Goal: Transaction & Acquisition: Purchase product/service

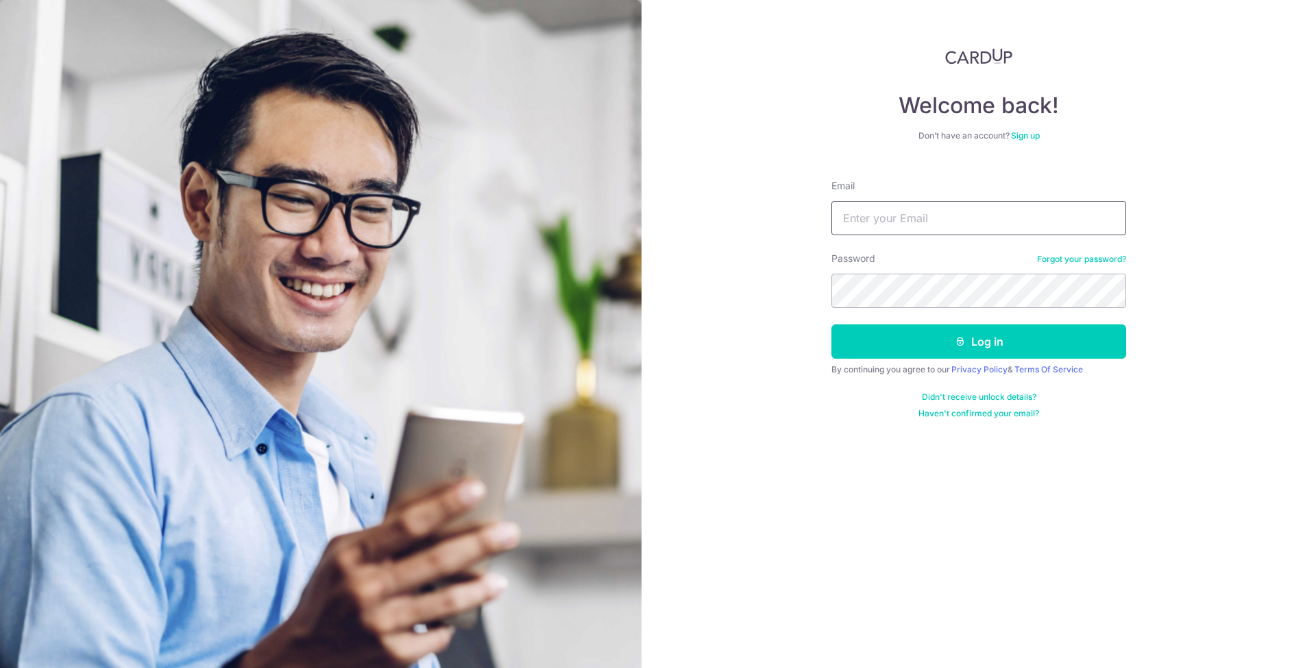
drag, startPoint x: 938, startPoint y: 233, endPoint x: 933, endPoint y: 216, distance: 17.8
click at [937, 231] on input "Email" at bounding box center [978, 218] width 295 height 34
click at [933, 215] on input "Email" at bounding box center [978, 218] width 295 height 34
type input "yoryor@seordcast.com"
click at [831, 324] on button "Log in" at bounding box center [978, 341] width 295 height 34
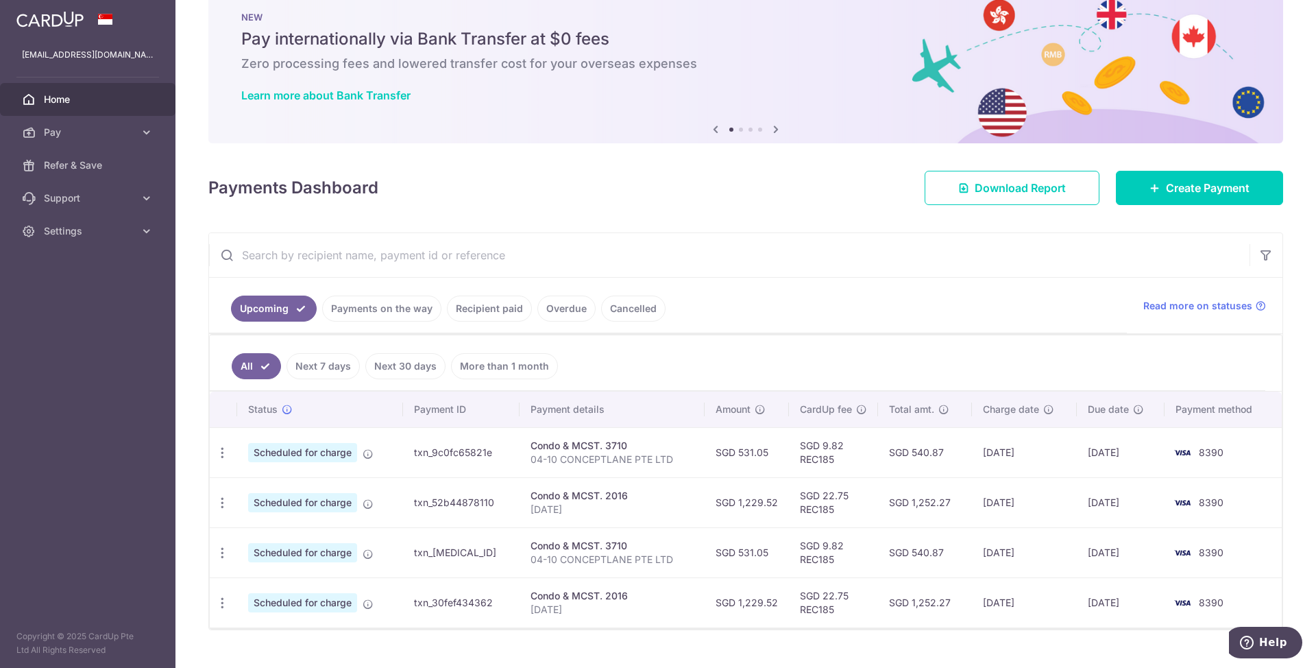
scroll to position [59, 0]
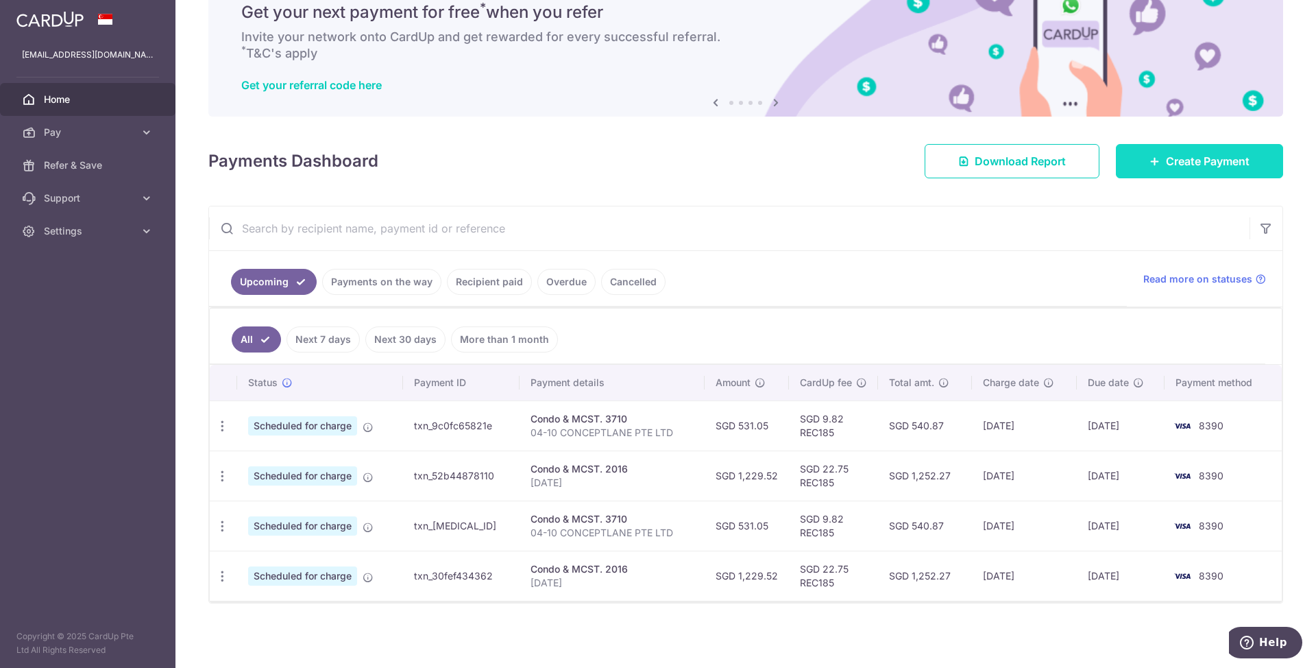
click at [1171, 173] on link "Create Payment" at bounding box center [1199, 161] width 167 height 34
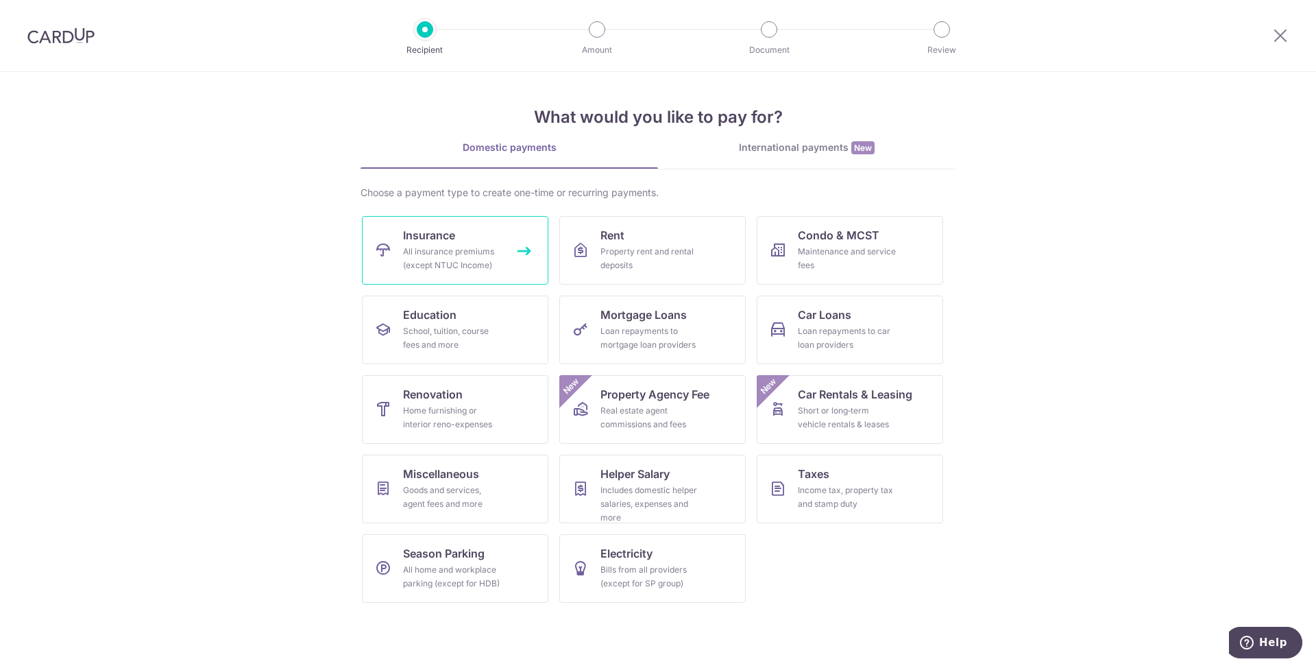
click at [472, 258] on div "All insurance premiums (except NTUC Income)" at bounding box center [452, 258] width 99 height 27
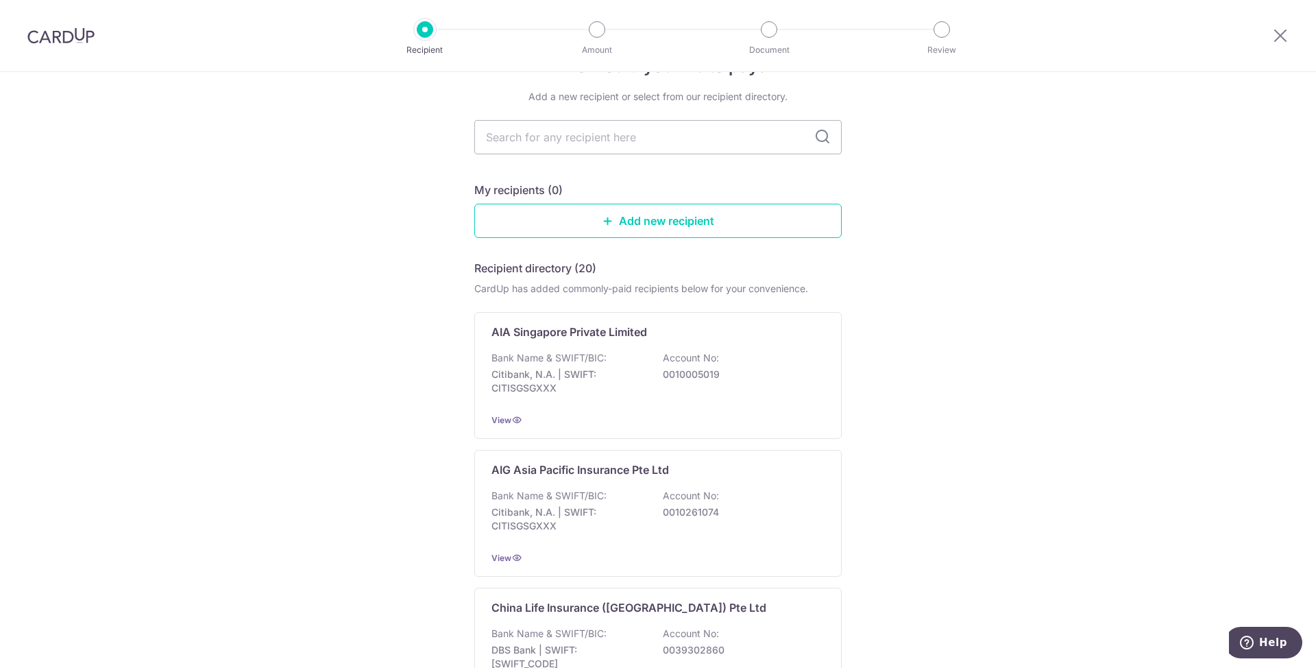
scroll to position [82, 0]
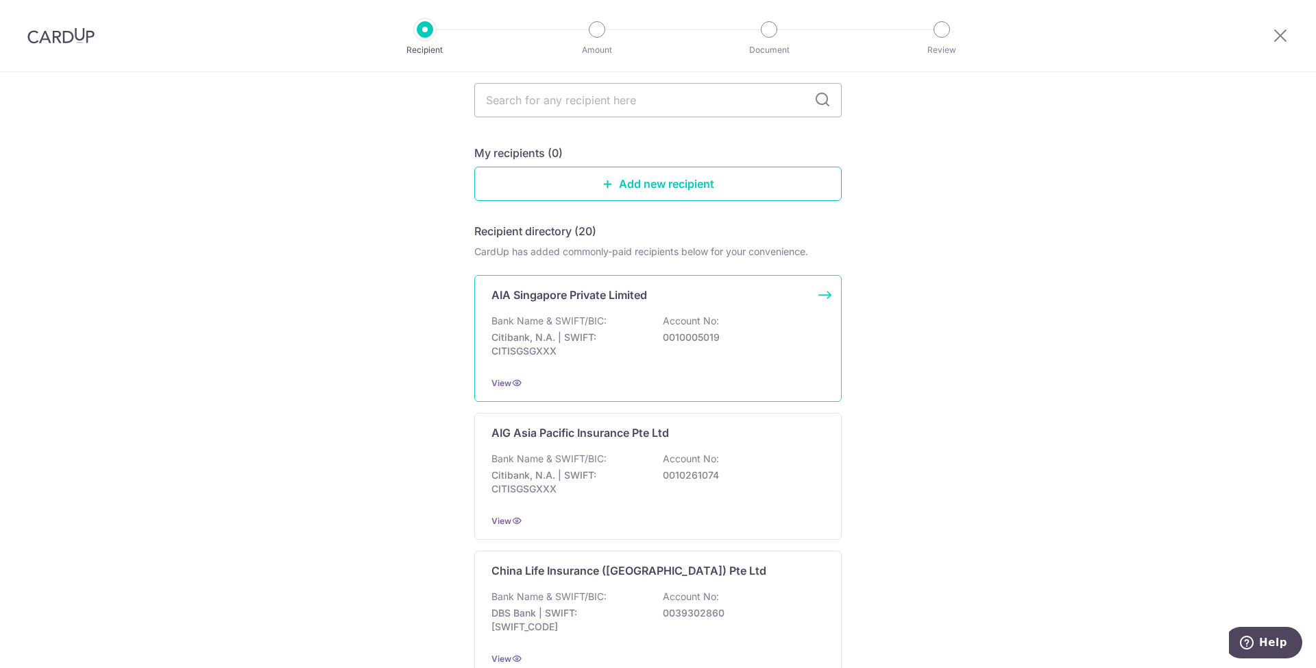
click at [722, 334] on p "0010005019" at bounding box center [740, 337] width 154 height 14
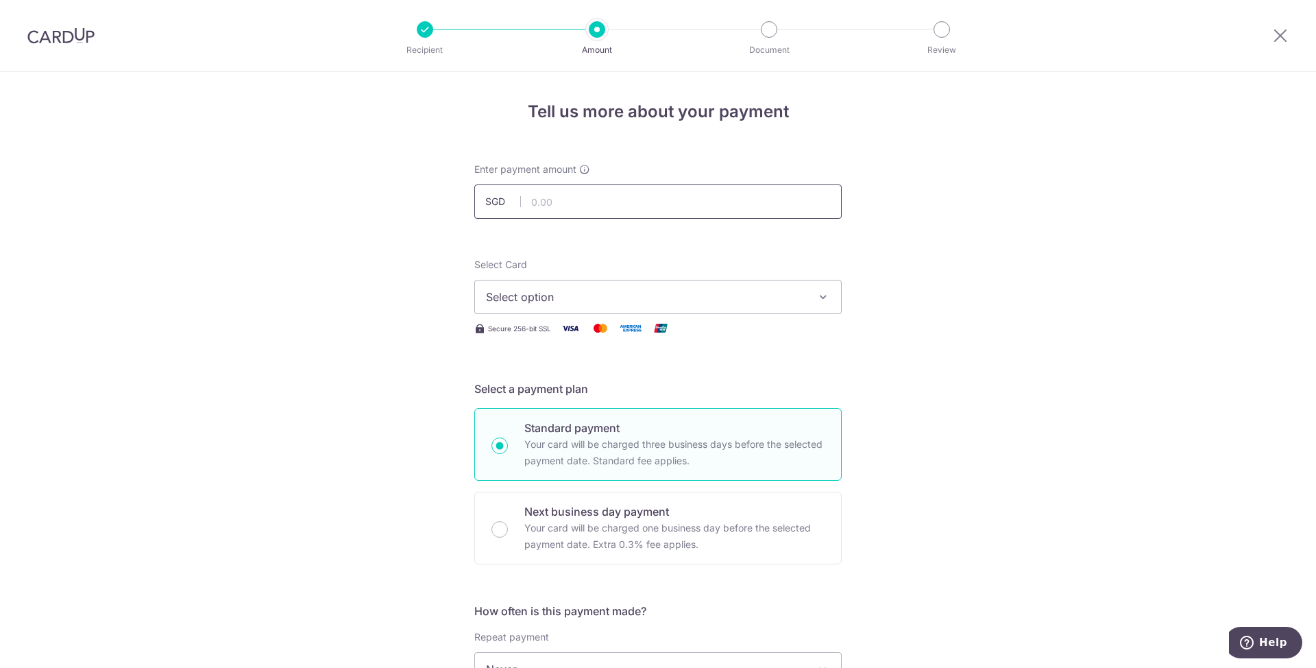
click at [589, 199] on input "text" at bounding box center [657, 201] width 367 height 34
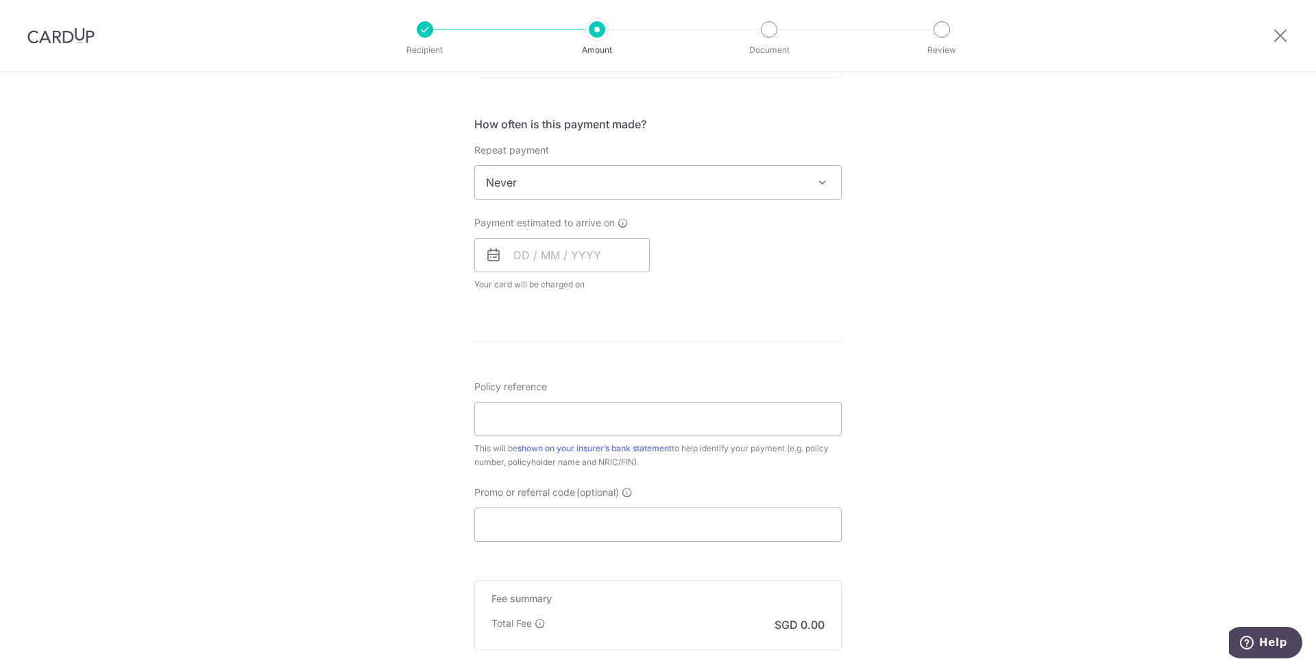
scroll to position [644, 0]
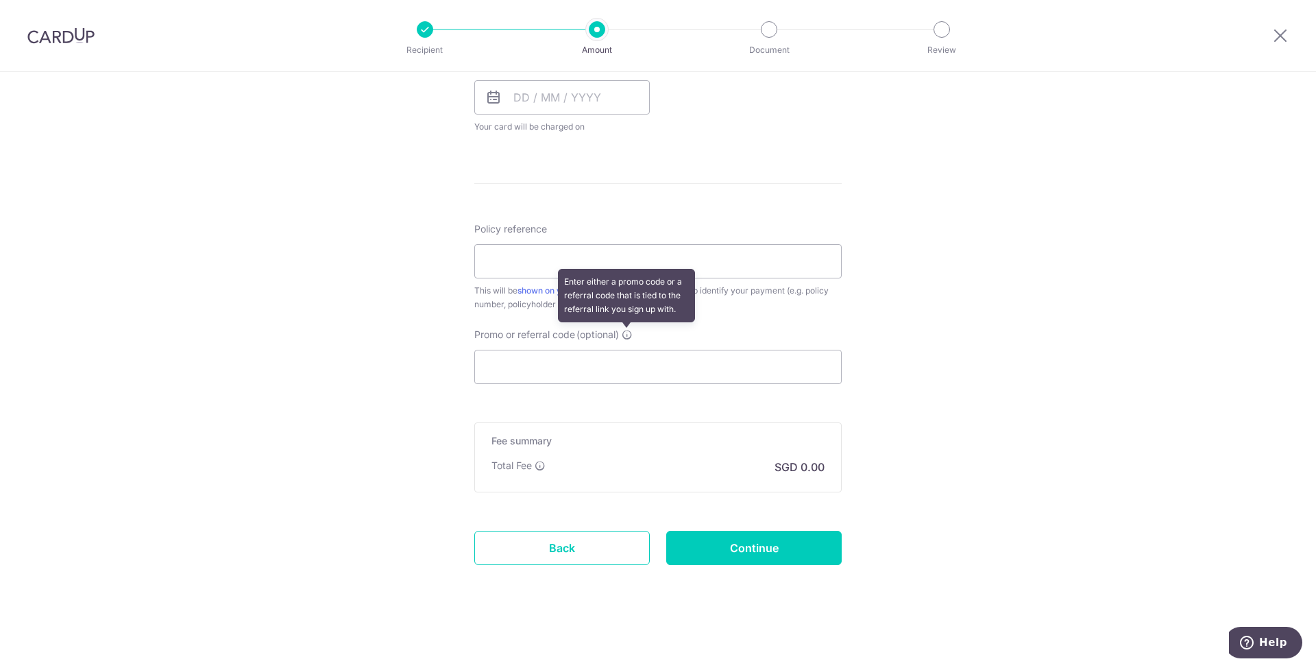
click at [627, 334] on icon at bounding box center [627, 334] width 11 height 11
click at [627, 350] on input "Promo or referral code (optional) Enter either a promo code or a referral code …" at bounding box center [657, 367] width 367 height 34
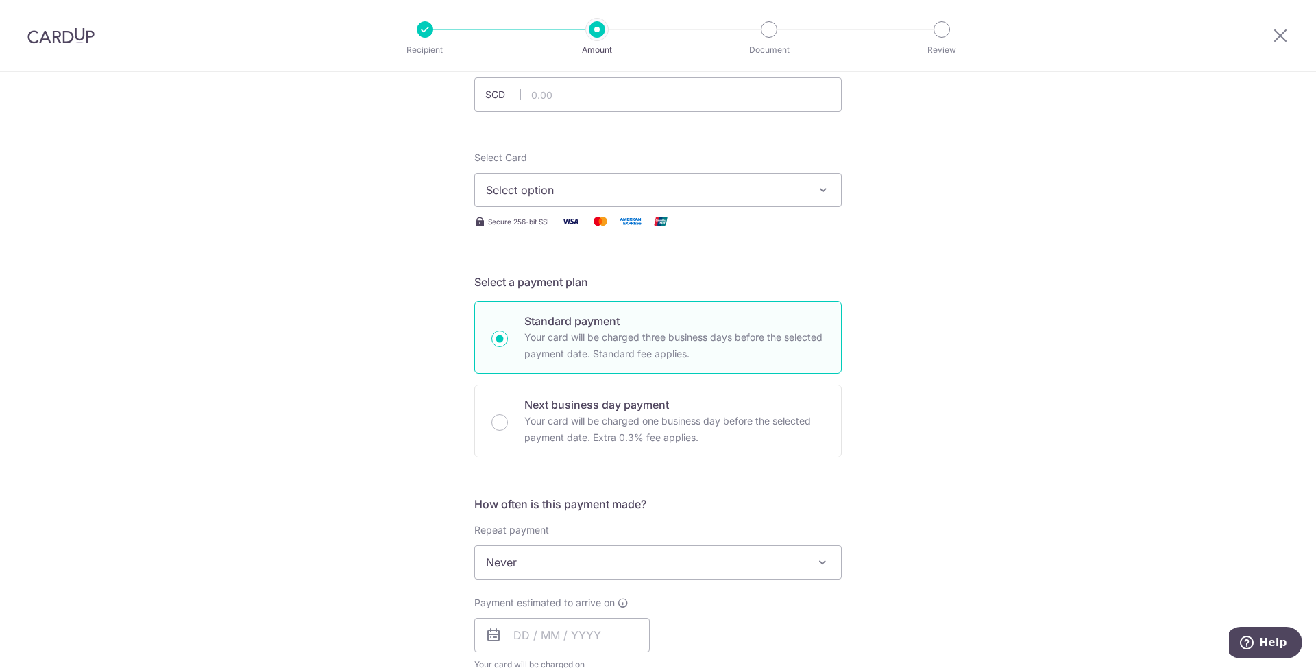
scroll to position [0, 0]
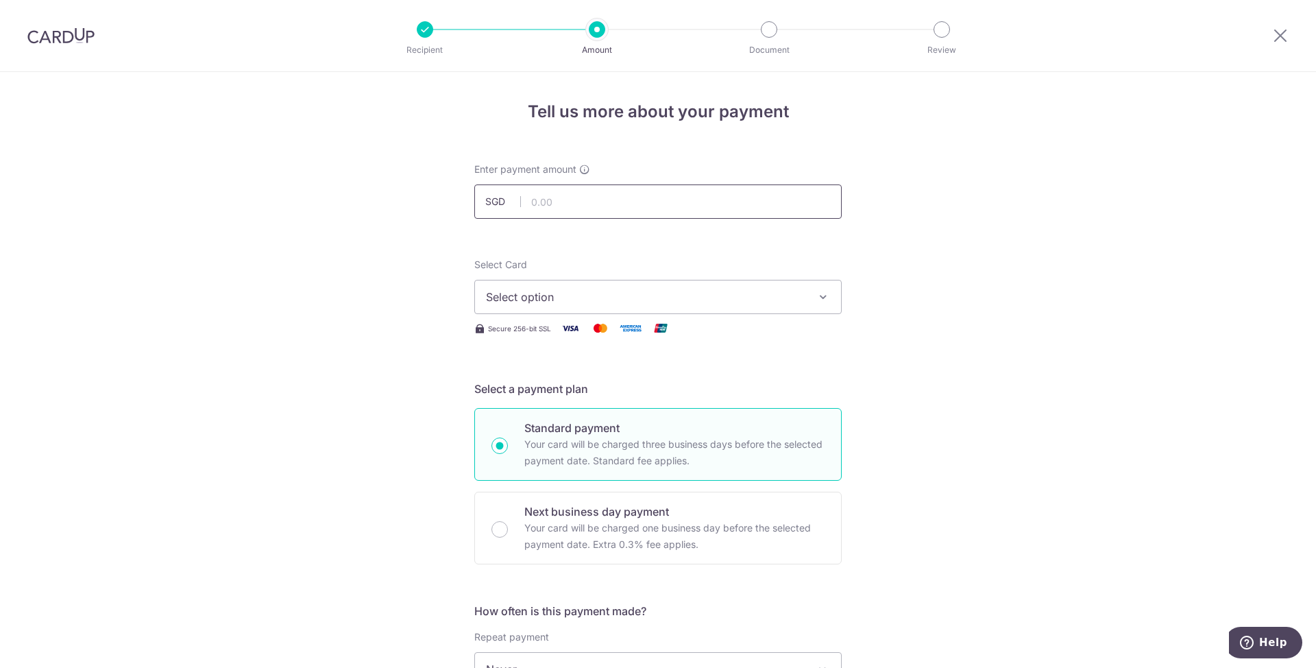
click at [584, 211] on input "text" at bounding box center [657, 201] width 367 height 34
type input "1,666.80"
click at [612, 302] on span "Select option" at bounding box center [645, 297] width 319 height 16
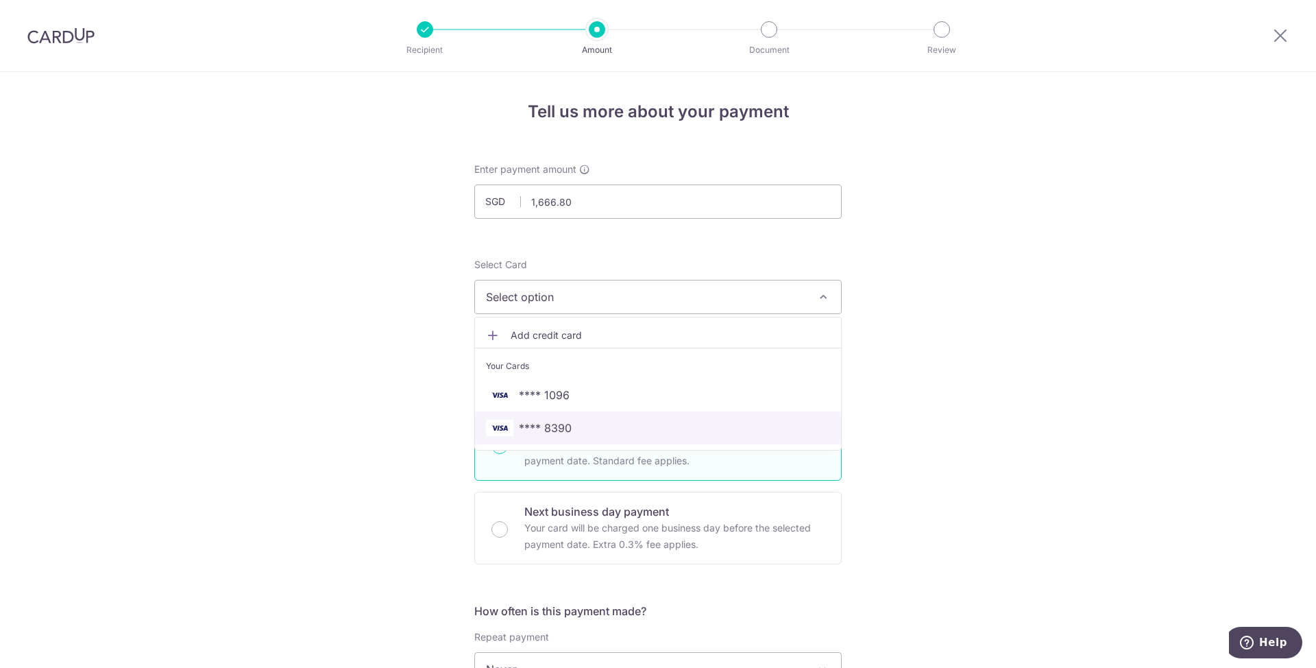
click at [577, 430] on span "**** 8390" at bounding box center [658, 427] width 344 height 16
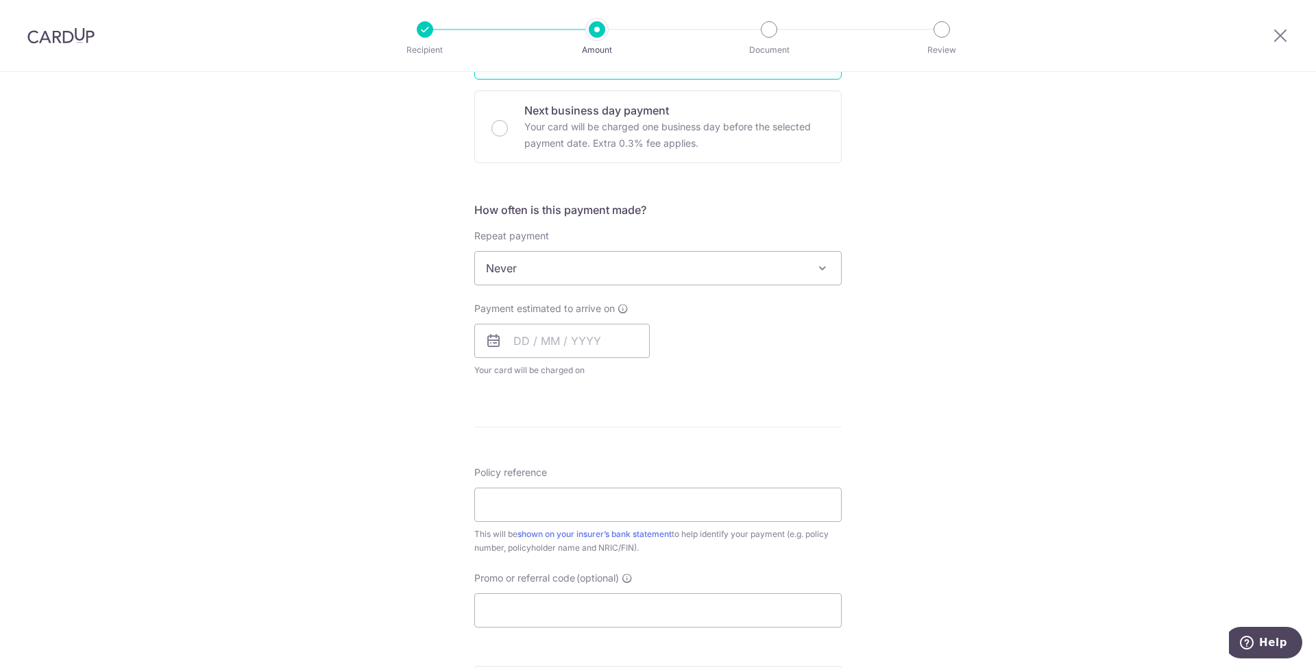
scroll to position [411, 0]
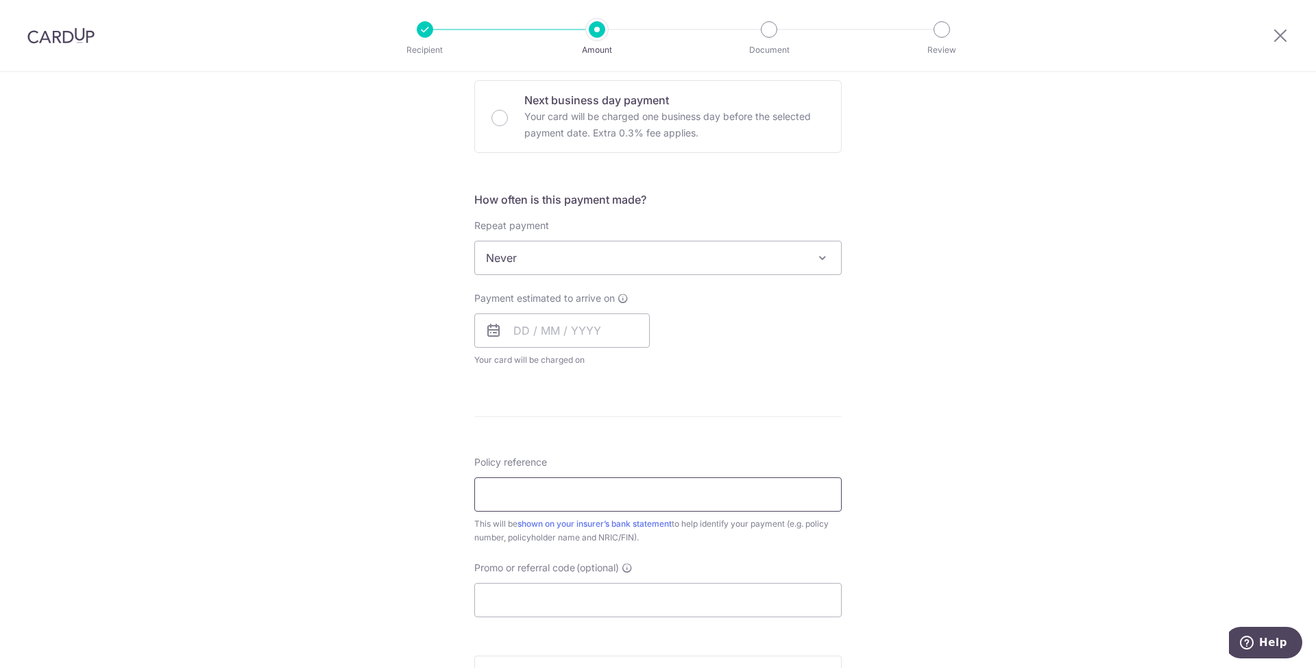
click at [557, 502] on input "Policy reference" at bounding box center [657, 494] width 367 height 34
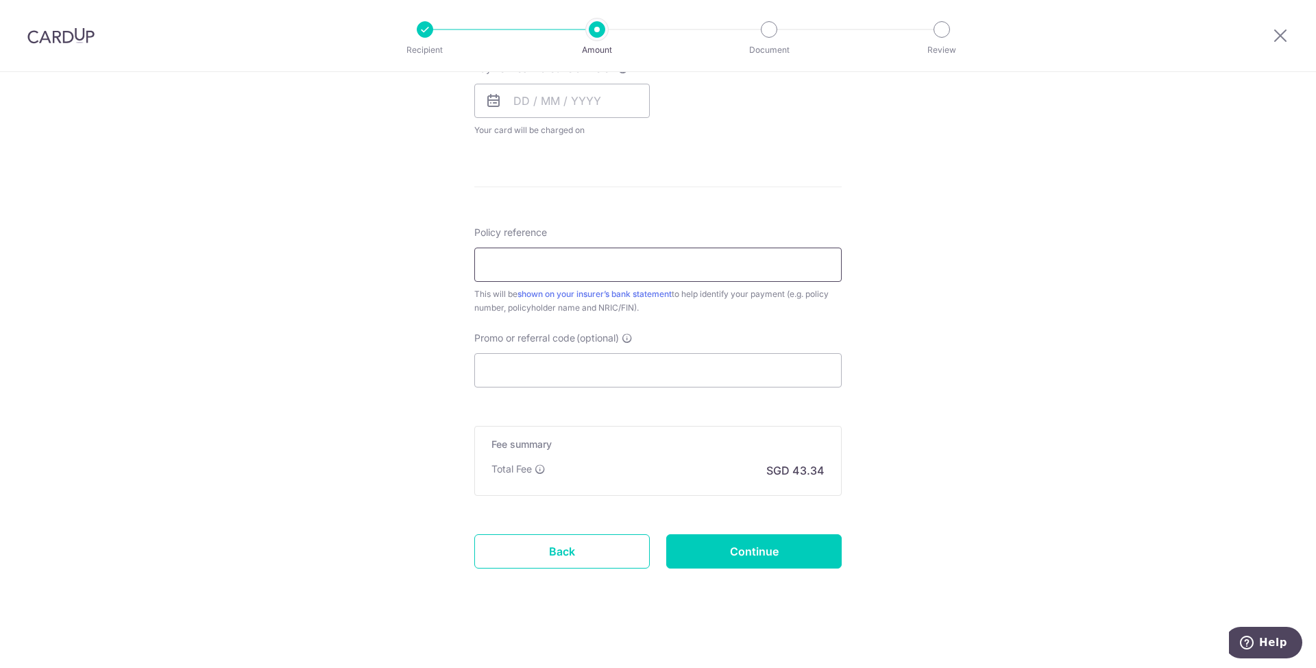
scroll to position [644, 0]
click at [556, 363] on input "Promo or referral code (optional)" at bounding box center [657, 367] width 367 height 34
paste input "OFF225"
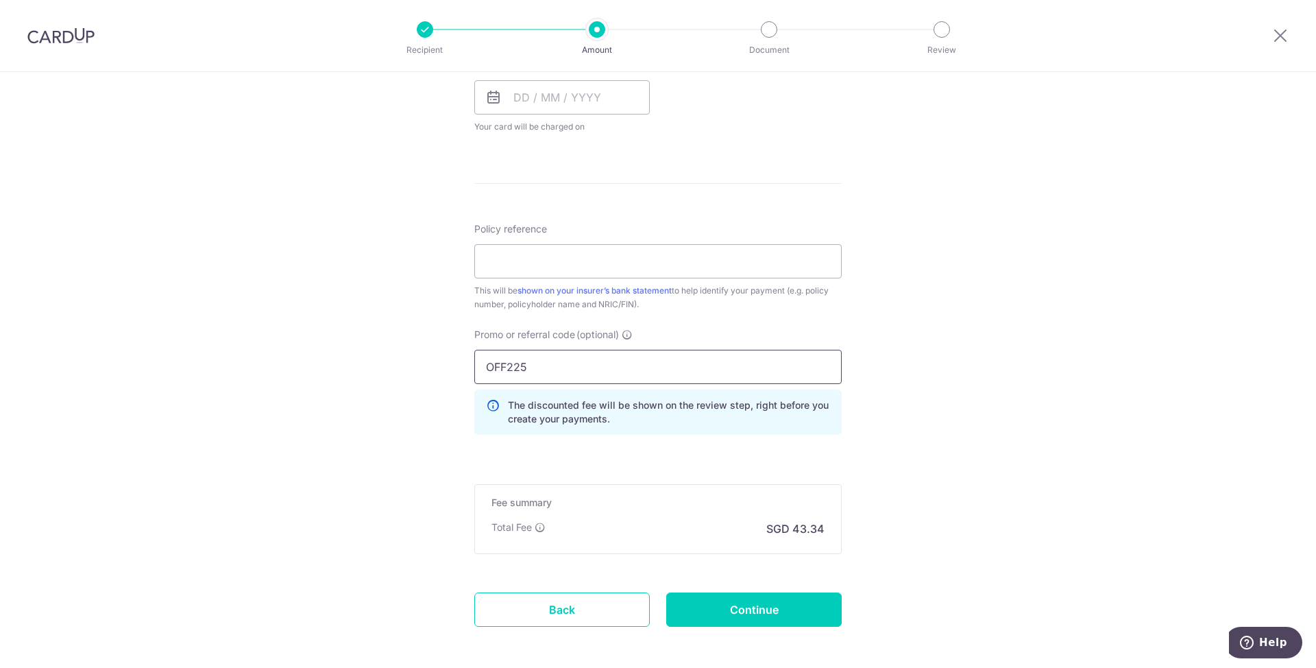
type input "OFF225"
click at [545, 265] on input "Policy reference" at bounding box center [657, 261] width 367 height 34
paste input "L549142335"
type input "L549142335"
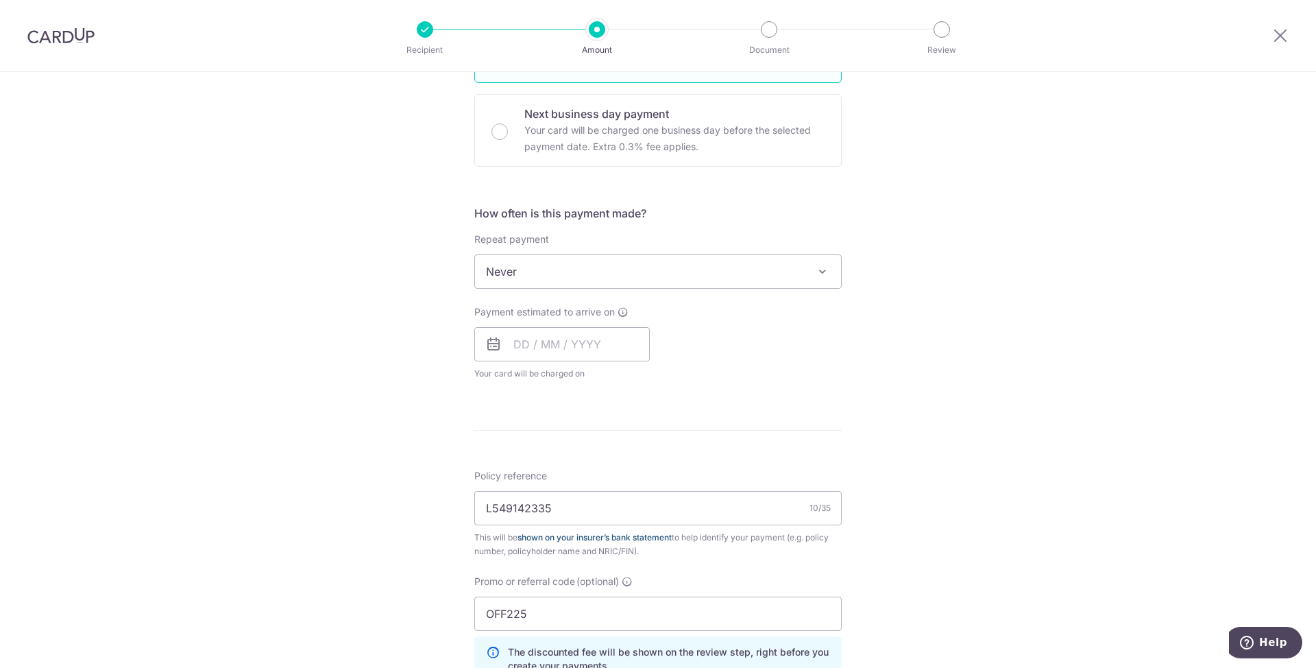
scroll to position [315, 0]
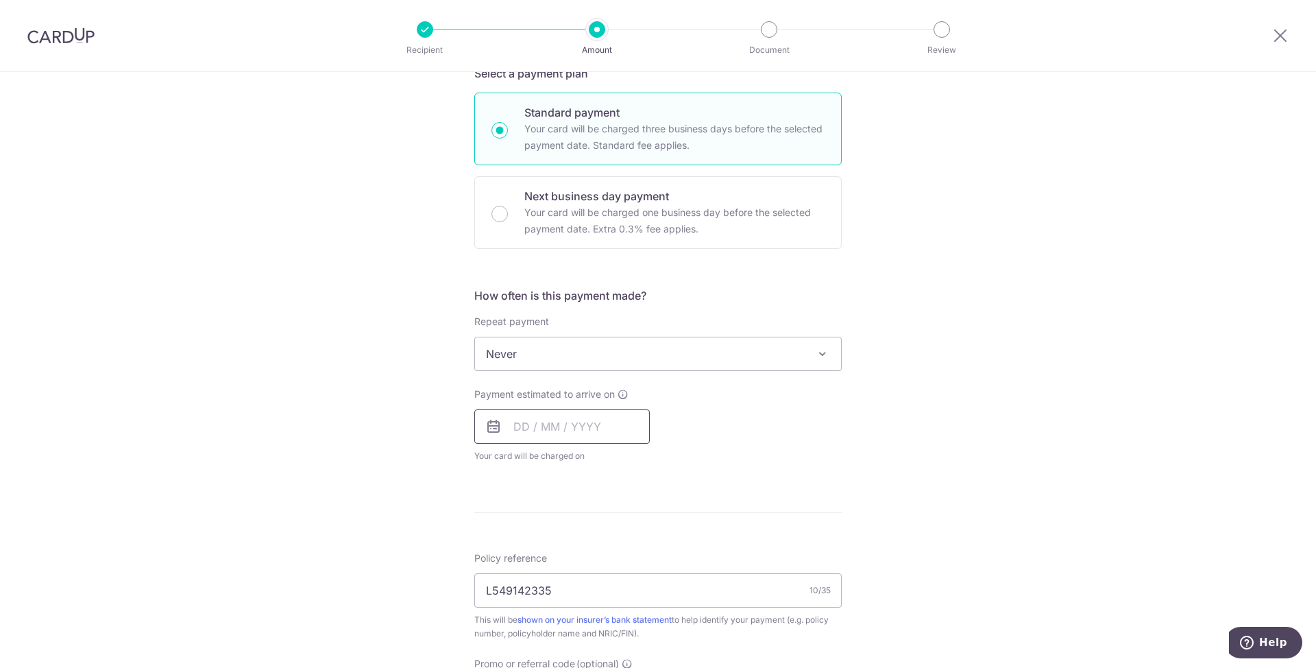
click at [561, 431] on input "text" at bounding box center [561, 426] width 175 height 34
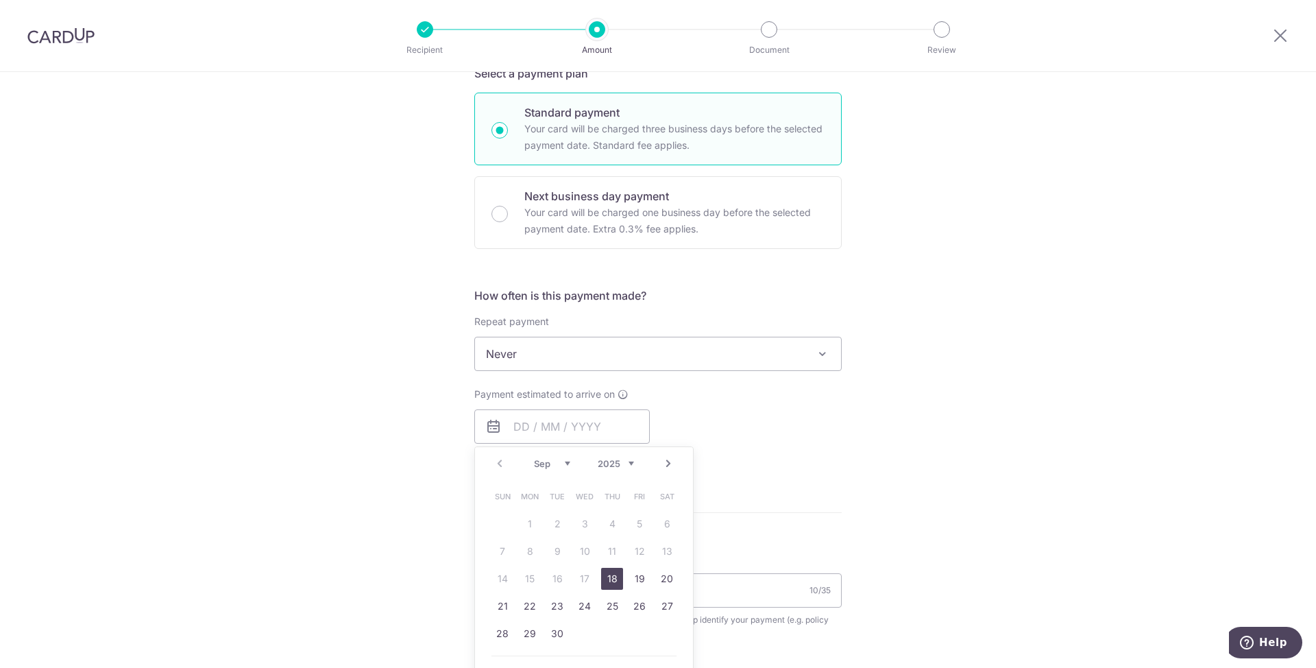
click at [665, 463] on link "Next" at bounding box center [668, 463] width 16 height 16
click at [606, 555] on link "9" at bounding box center [612, 551] width 22 height 22
type input "[DATE]"
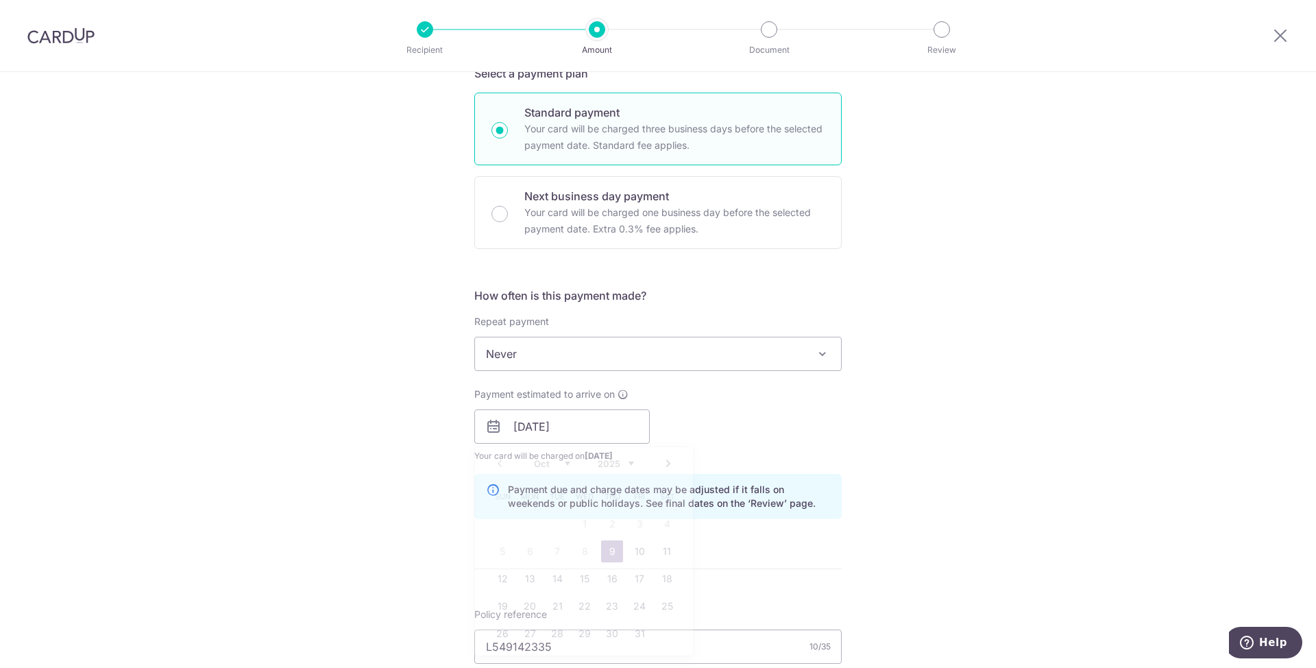
click at [868, 436] on div "Tell us more about your payment Enter payment amount SGD 1,666.80 1666.80 Selec…" at bounding box center [658, 436] width 1316 height 1358
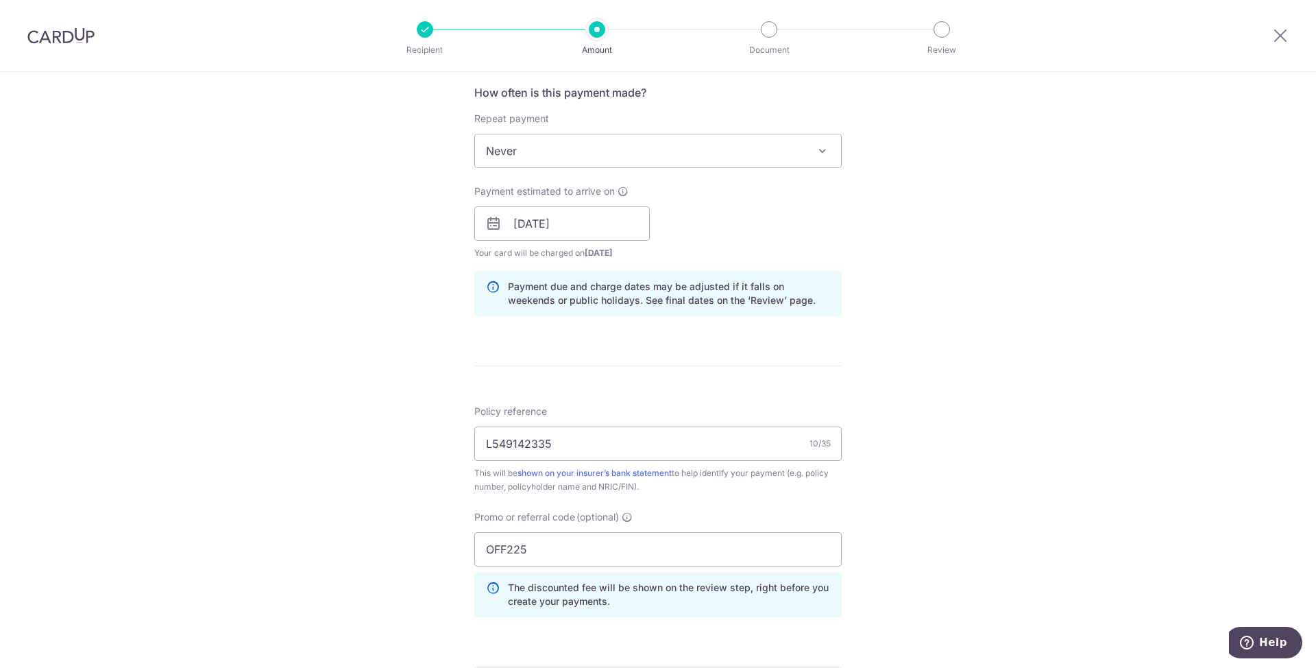
scroll to position [762, 0]
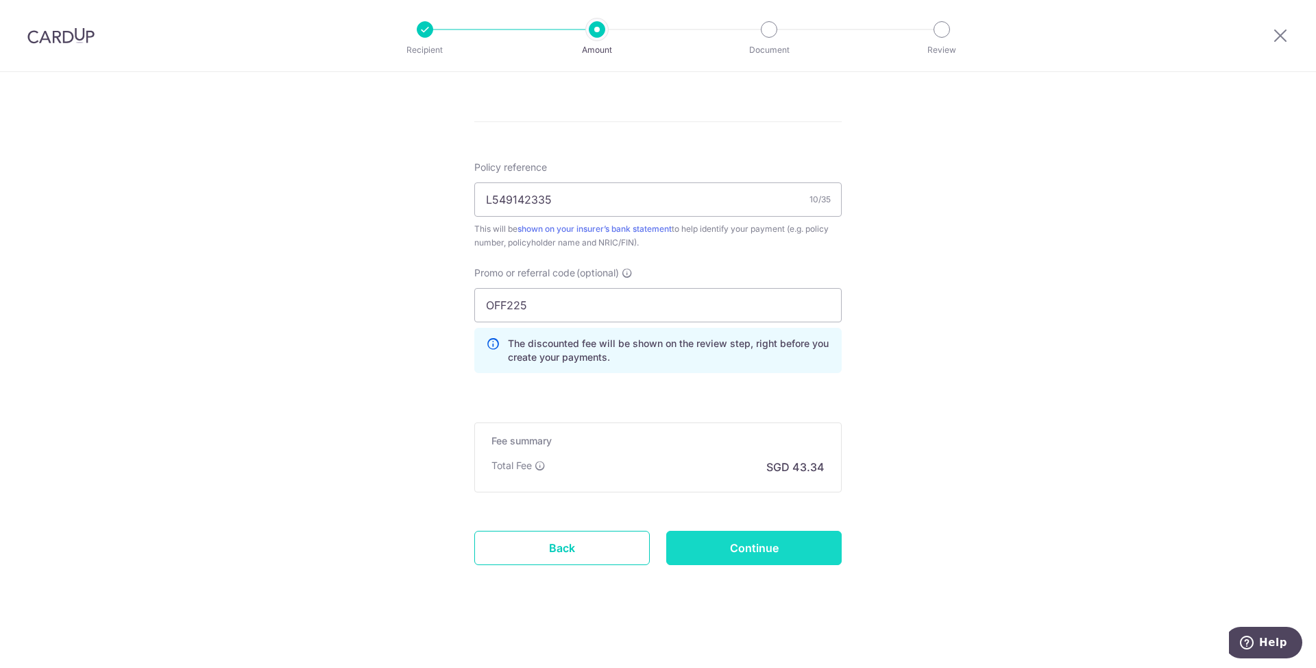
click at [738, 547] on input "Continue" at bounding box center [753, 547] width 175 height 34
type input "Create Schedule"
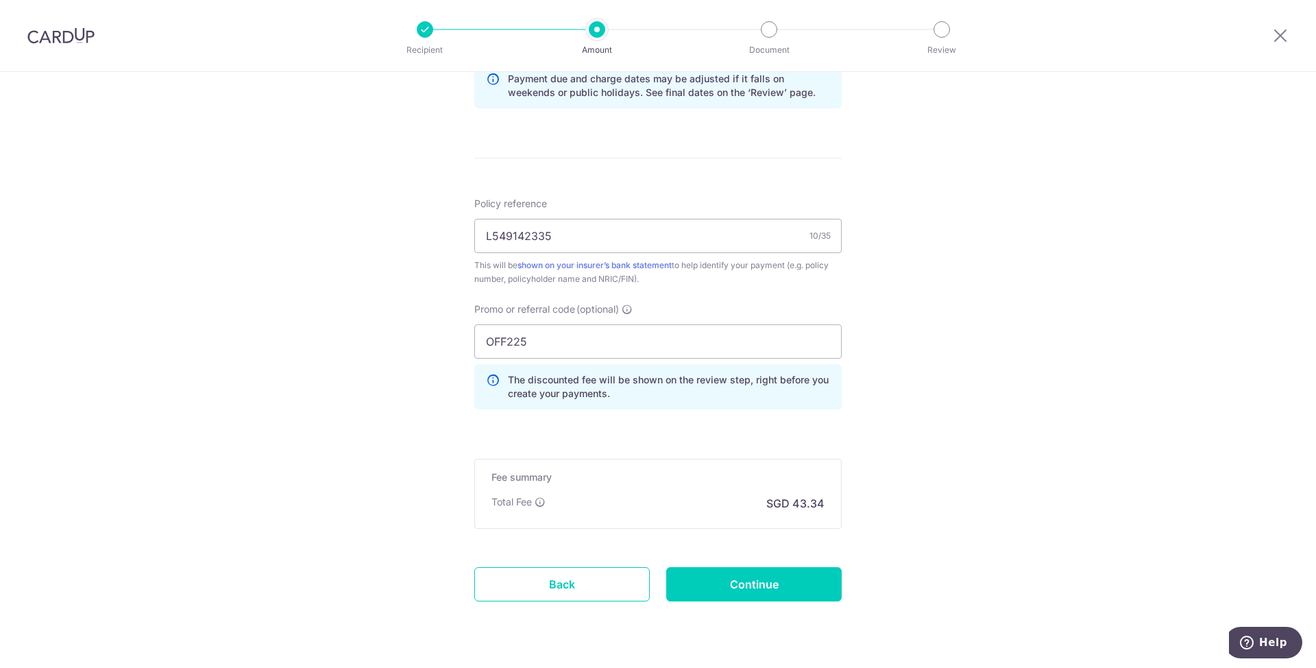
scroll to position [762, 0]
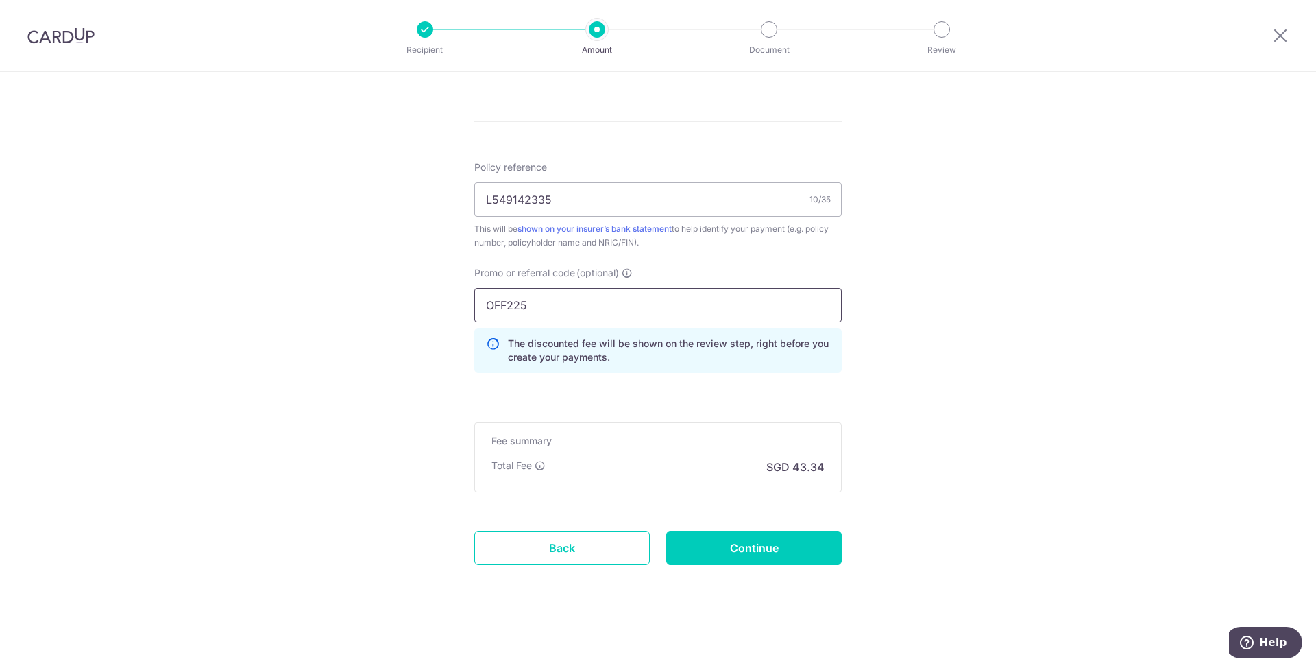
drag, startPoint x: 573, startPoint y: 301, endPoint x: 404, endPoint y: 290, distance: 168.9
paste input "REC18"
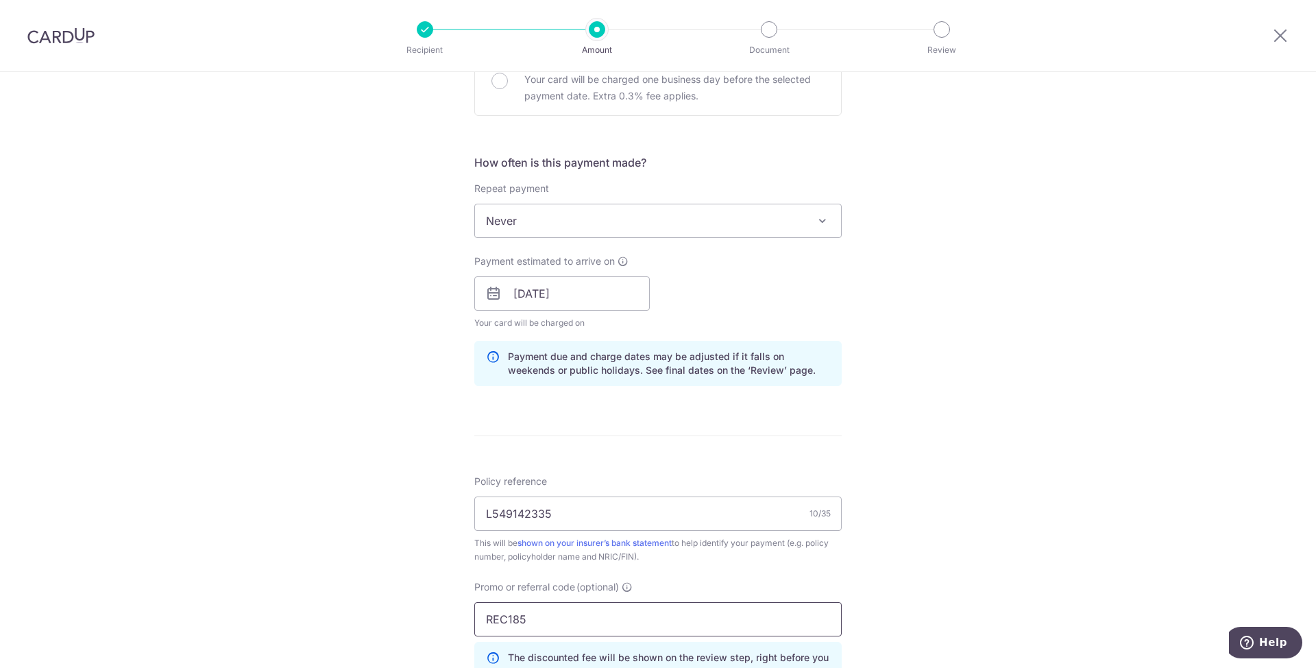
scroll to position [433, 0]
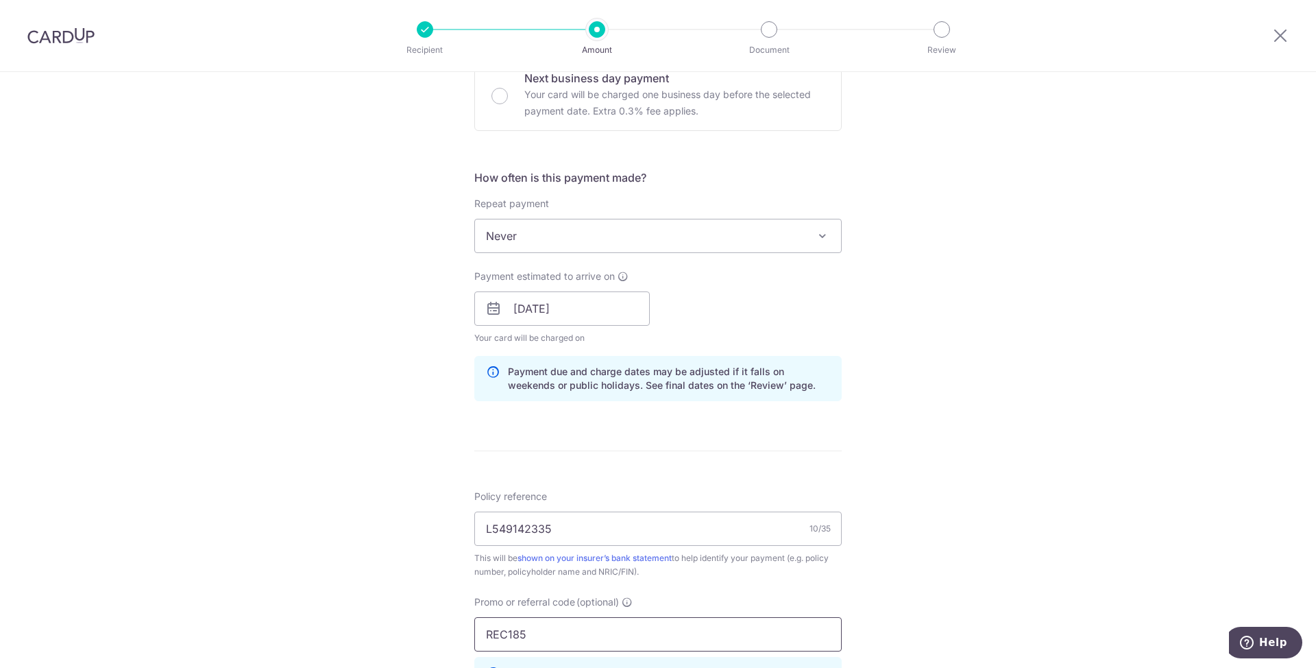
type input "REC185"
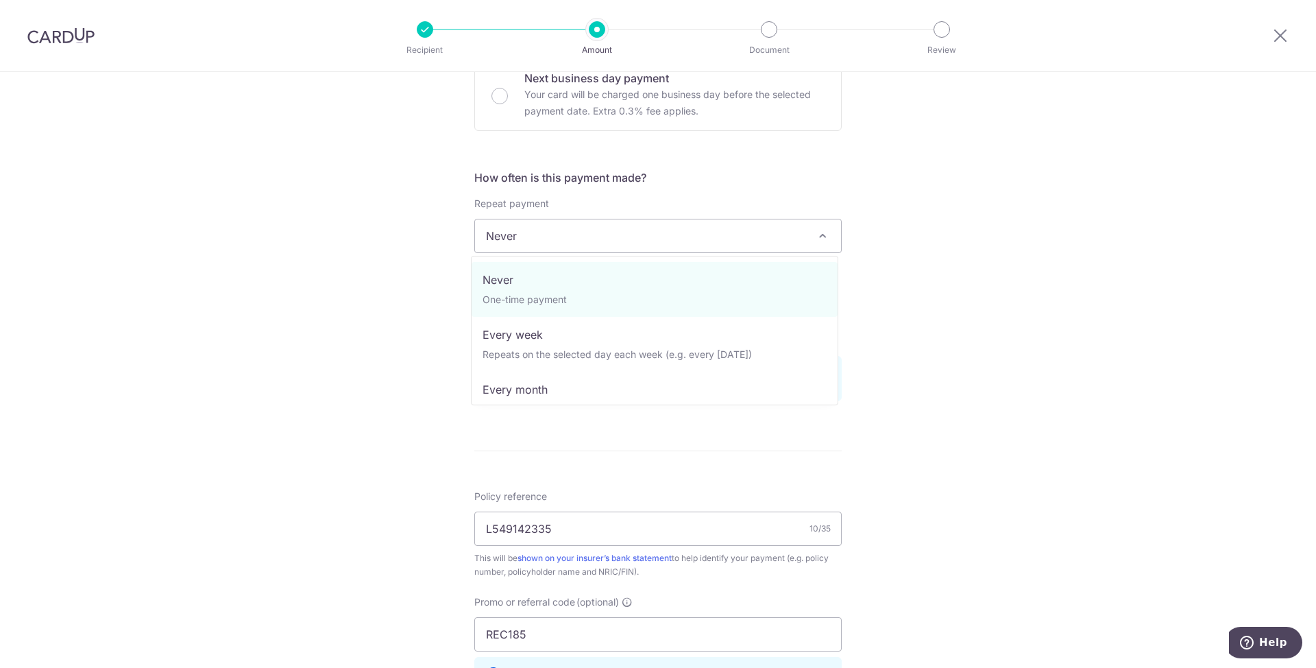
click at [593, 249] on span "Never" at bounding box center [658, 235] width 366 height 33
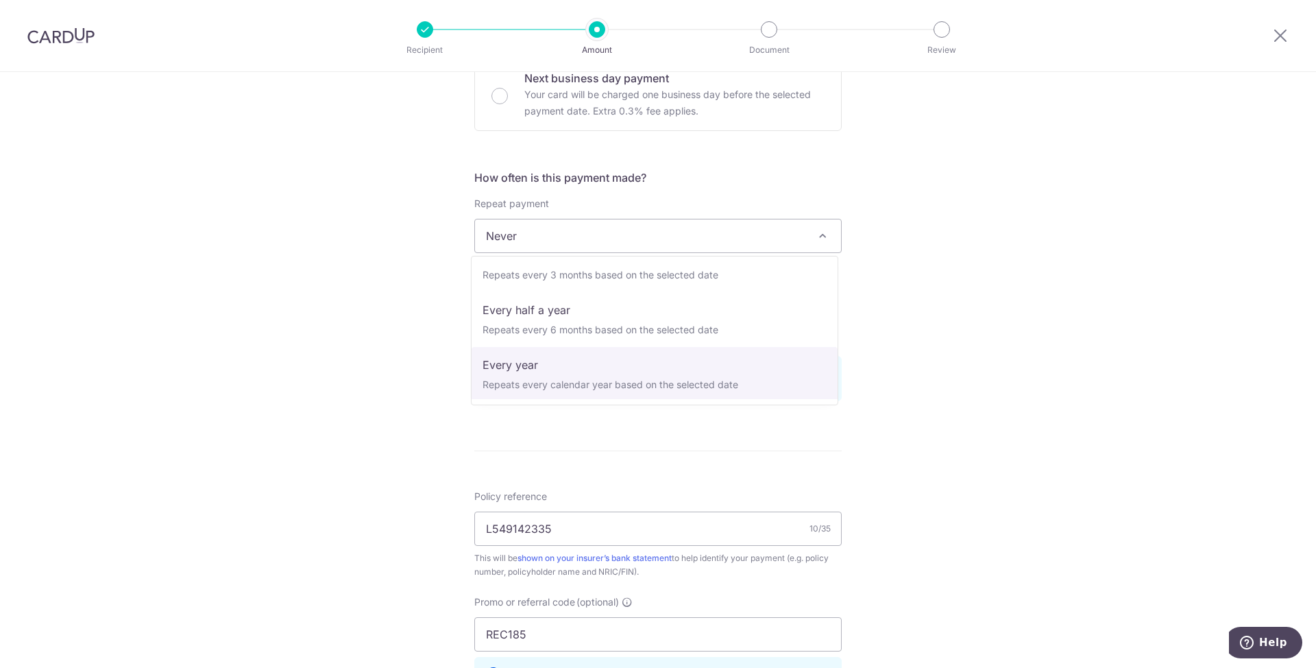
scroll to position [192, 0]
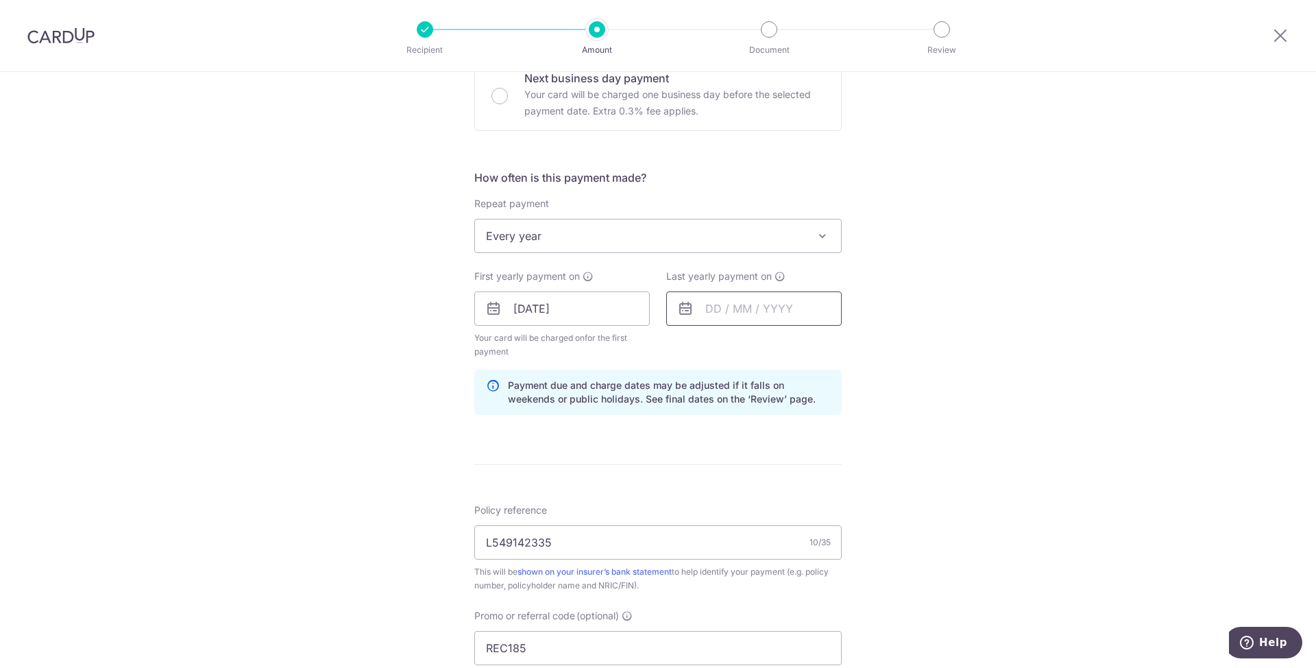
click at [776, 310] on input "text" at bounding box center [753, 308] width 175 height 34
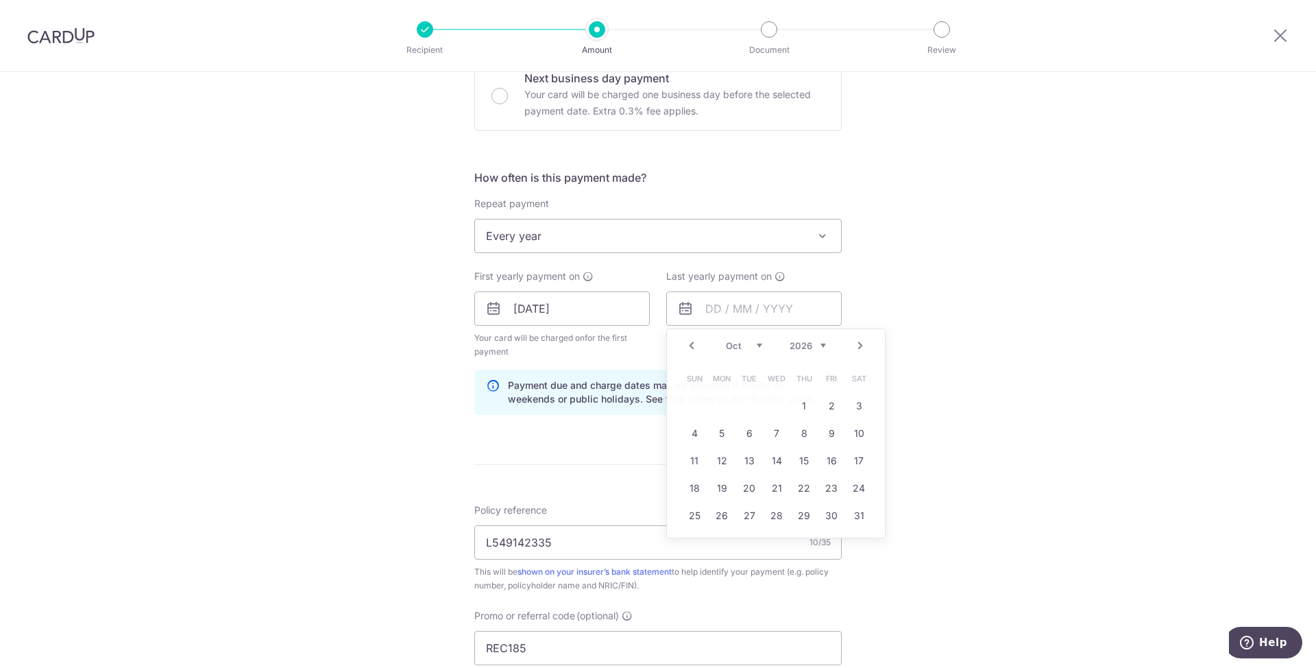
drag, startPoint x: 999, startPoint y: 293, endPoint x: 680, endPoint y: 237, distance: 324.3
click at [998, 293] on div "Tell us more about your payment Enter payment amount SGD 1,666.80 1666.80 Selec…" at bounding box center [658, 324] width 1316 height 1371
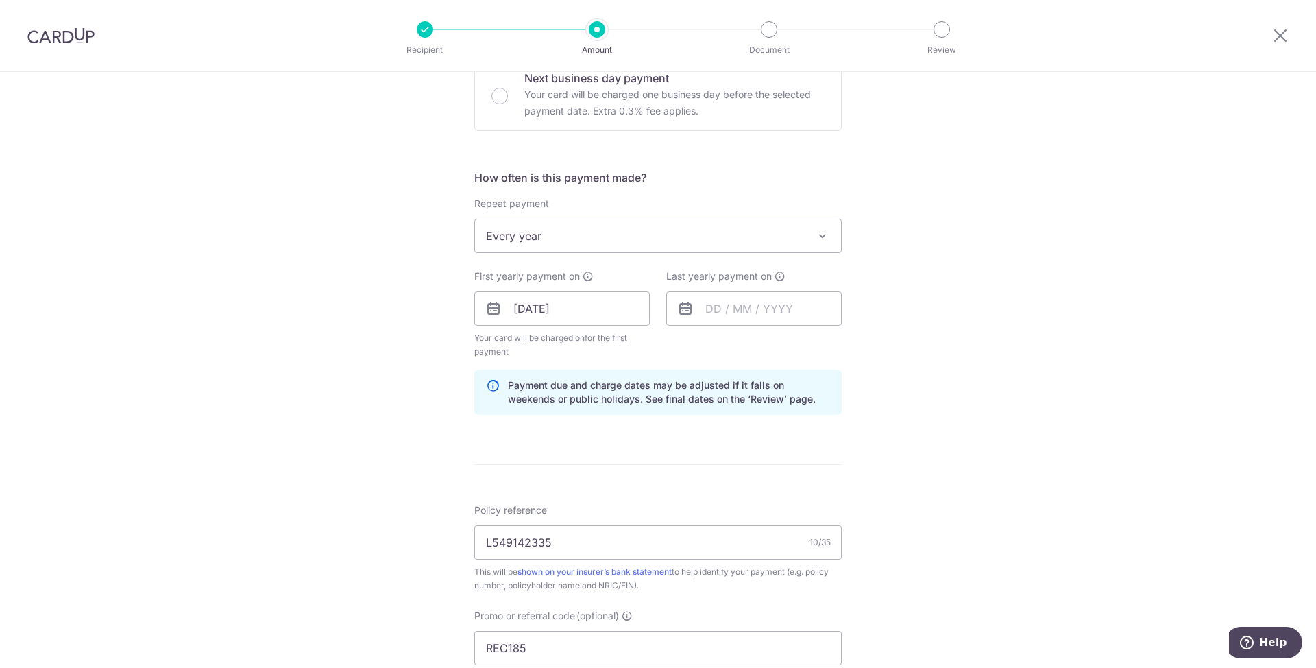
click at [596, 236] on span "Every year" at bounding box center [658, 235] width 366 height 33
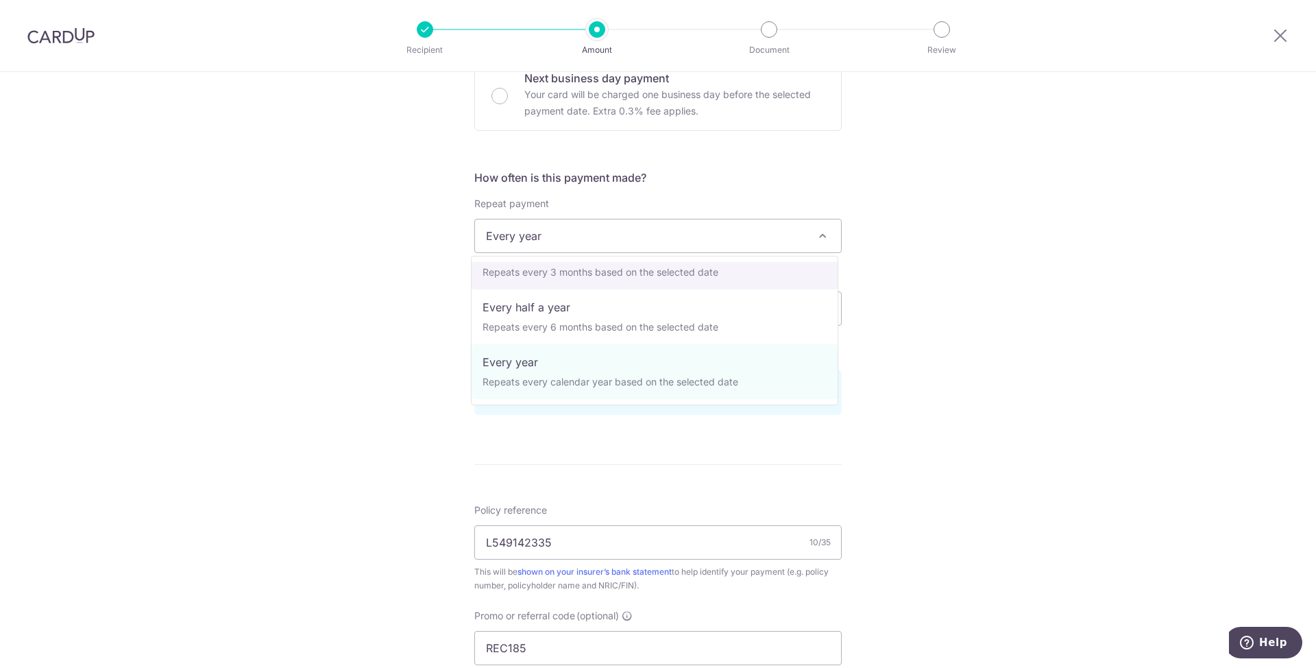
select select "4"
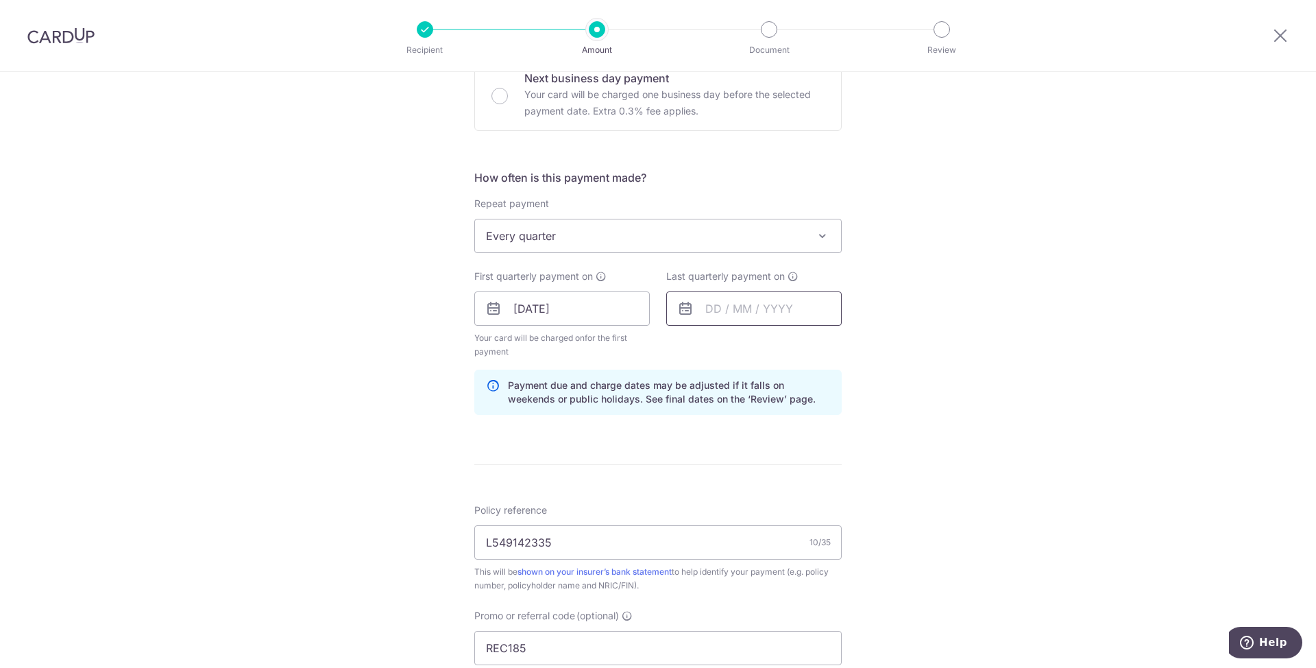
click at [757, 305] on input "text" at bounding box center [753, 308] width 175 height 34
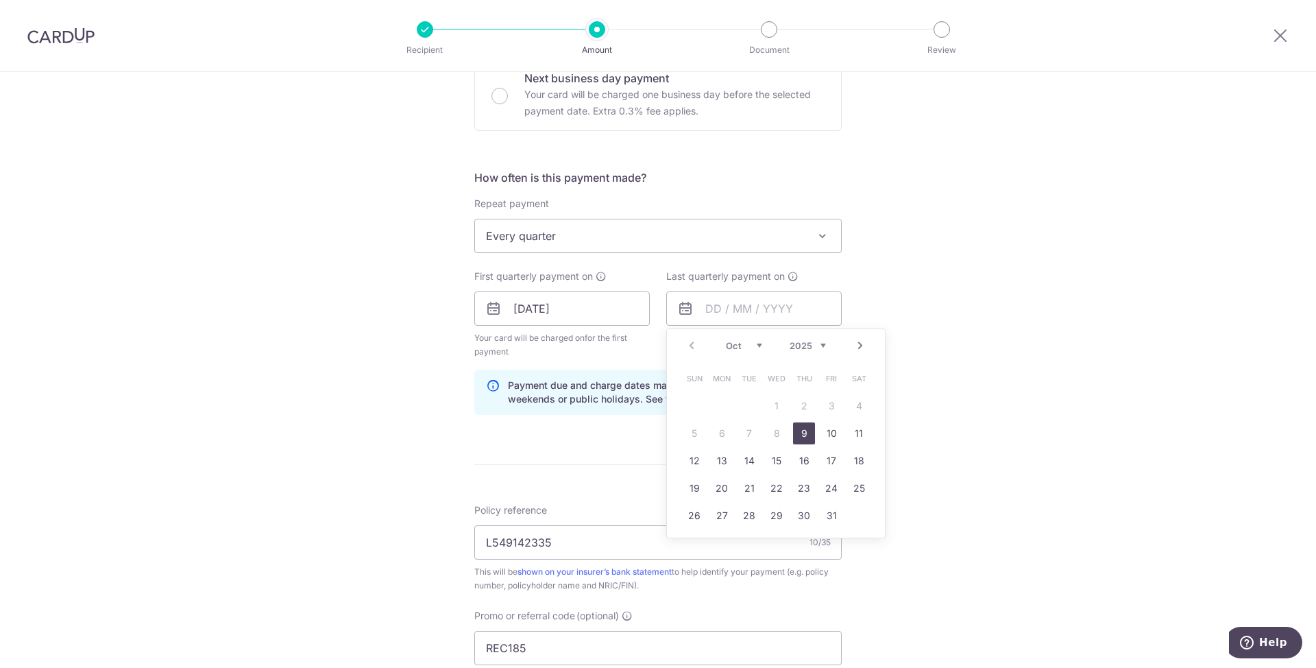
drag, startPoint x: 813, startPoint y: 345, endPoint x: 744, endPoint y: 347, distance: 68.6
click at [744, 347] on div "Oct Nov [DATE] 2026 2027 2028 2029 2030 2031 2032 2033 2034 2035" at bounding box center [776, 346] width 100 height 12
drag, startPoint x: 745, startPoint y: 343, endPoint x: 812, endPoint y: 347, distance: 67.3
click at [812, 347] on div "Oct Nov [DATE] 2026 2027 2028 2029 2030 2031 2032 2033 2034 2035" at bounding box center [776, 346] width 100 height 12
click at [742, 343] on select "Jan Feb Mar Apr May Jun Jul Aug Sep Oct Nov Dec" at bounding box center [744, 345] width 36 height 11
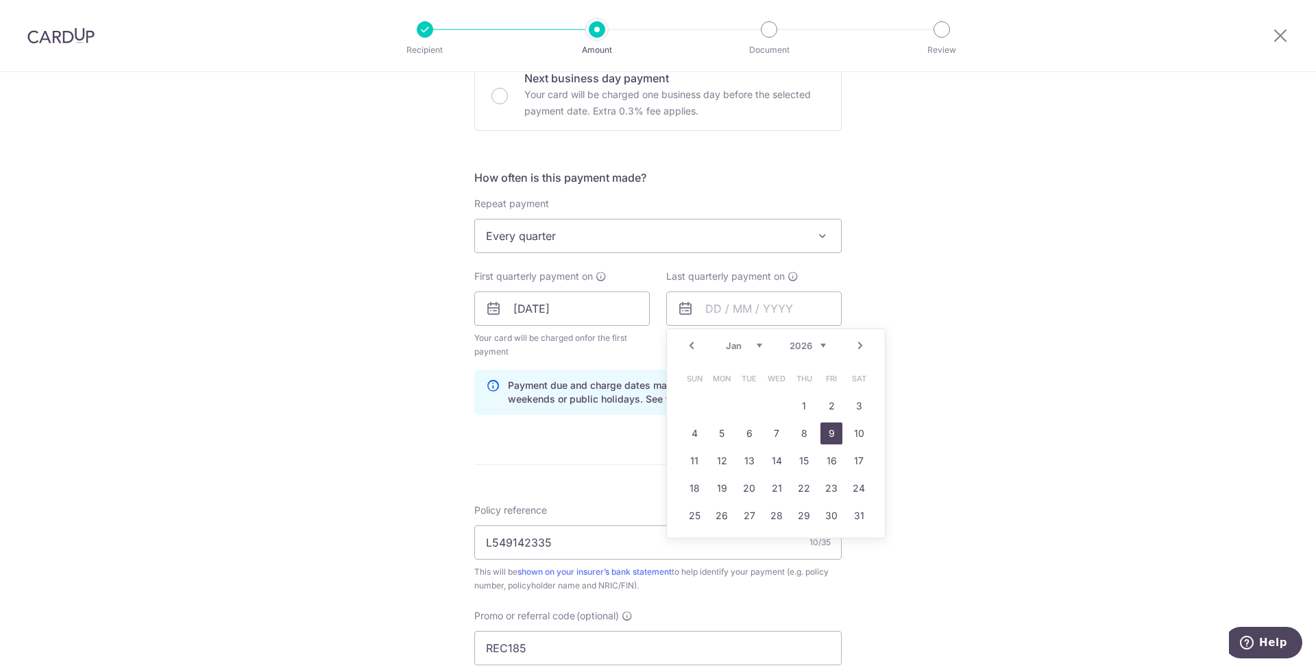
click at [829, 430] on link "9" at bounding box center [831, 433] width 22 height 22
type input "09/01/2026"
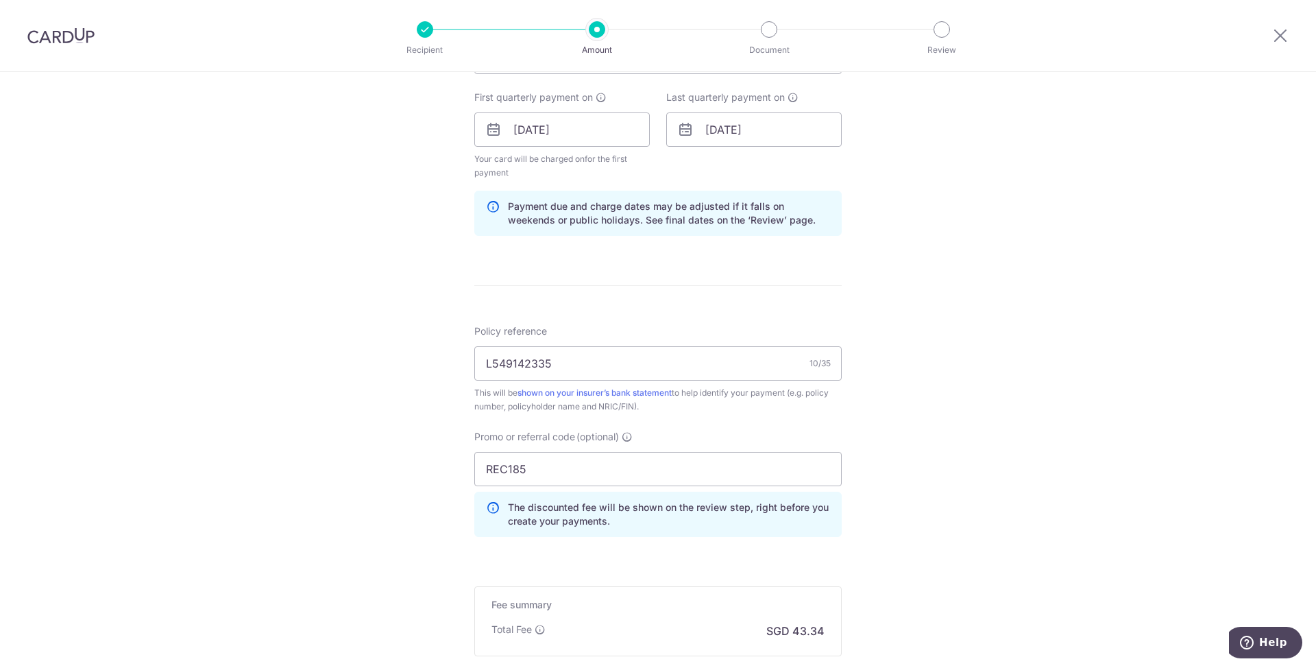
scroll to position [776, 0]
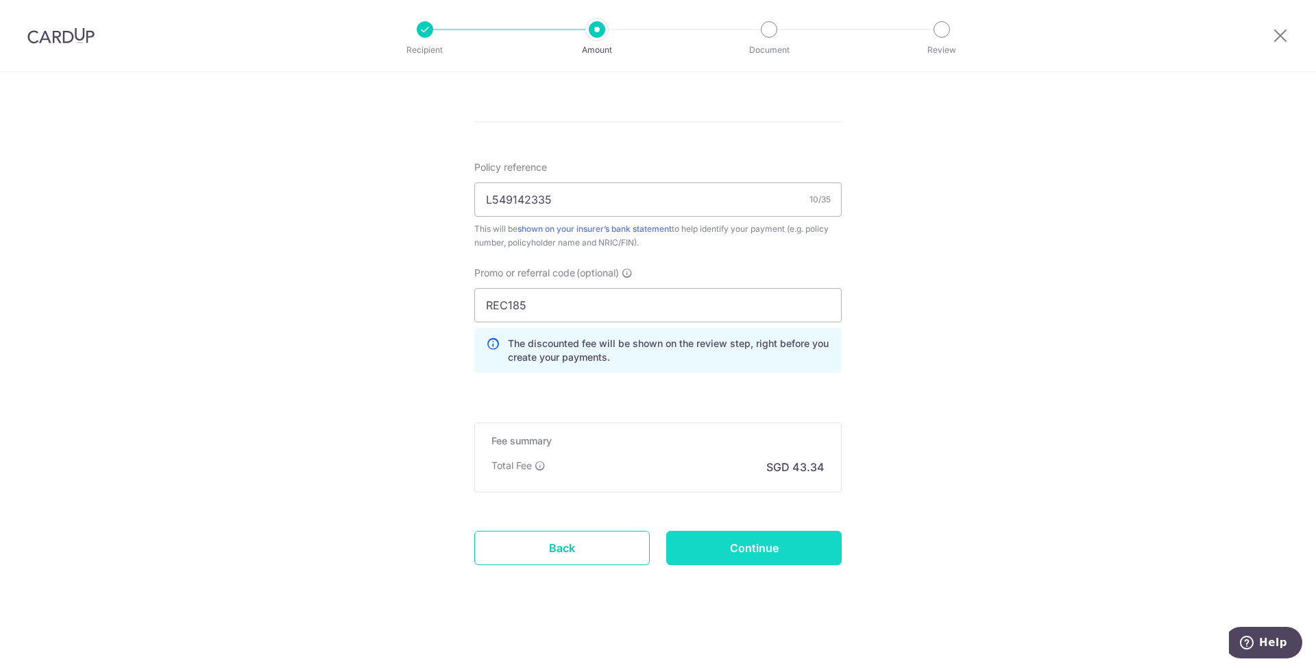
click at [790, 552] on input "Continue" at bounding box center [753, 547] width 175 height 34
type input "Update Schedule"
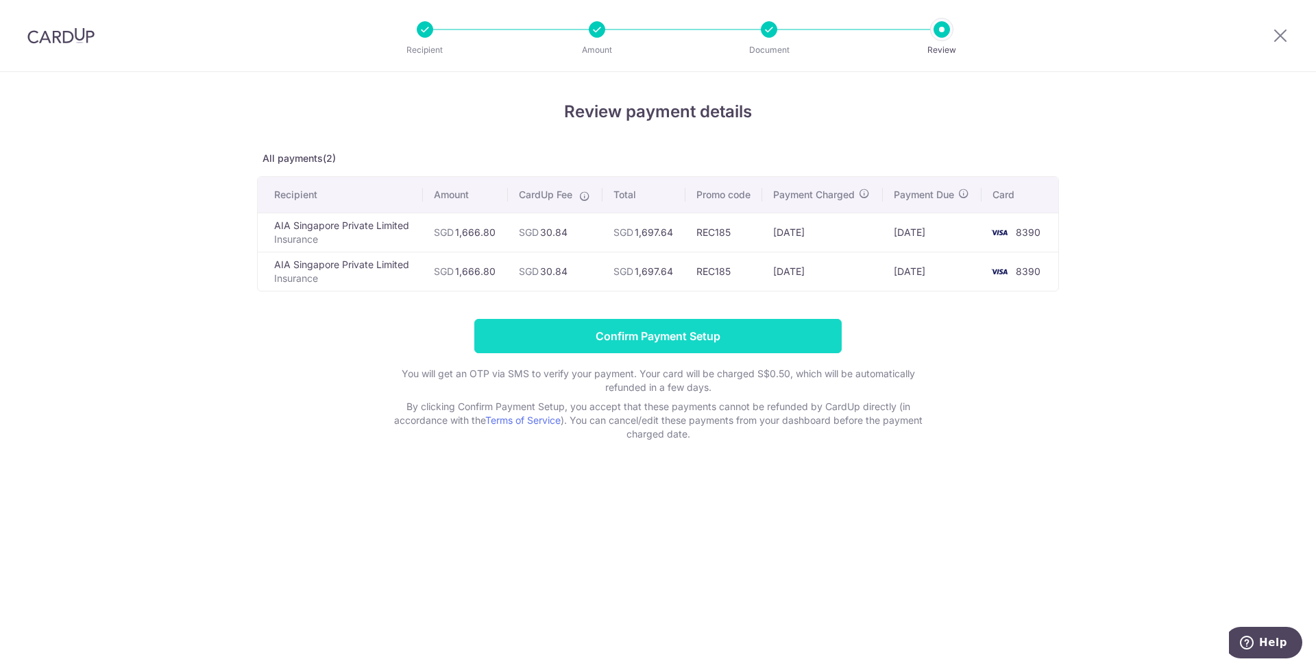
click at [671, 341] on input "Confirm Payment Setup" at bounding box center [657, 336] width 367 height 34
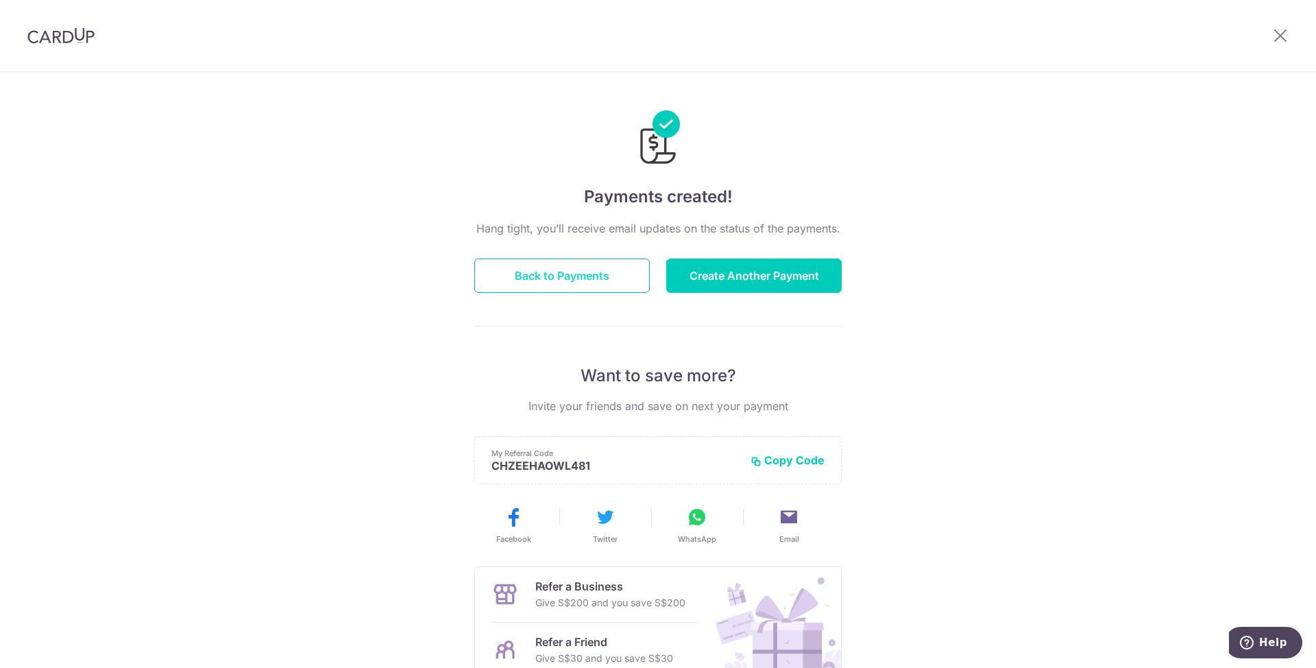
click at [550, 273] on button "Back to Payments" at bounding box center [561, 275] width 175 height 34
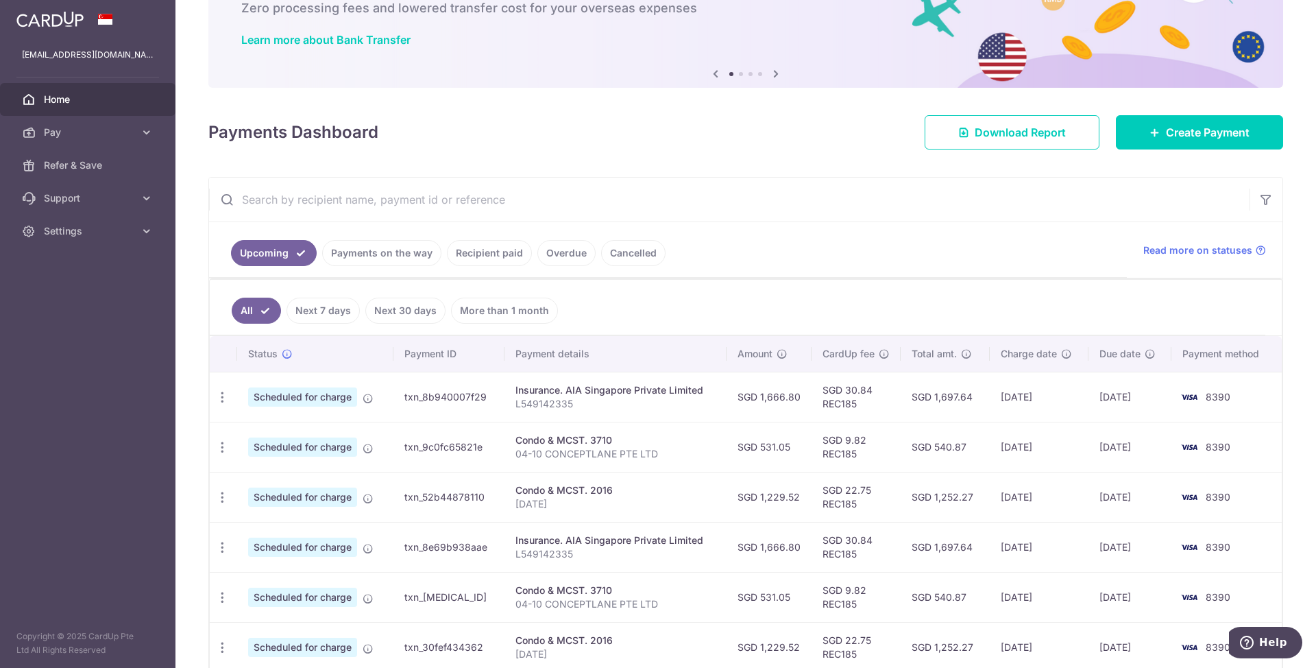
scroll to position [159, 0]
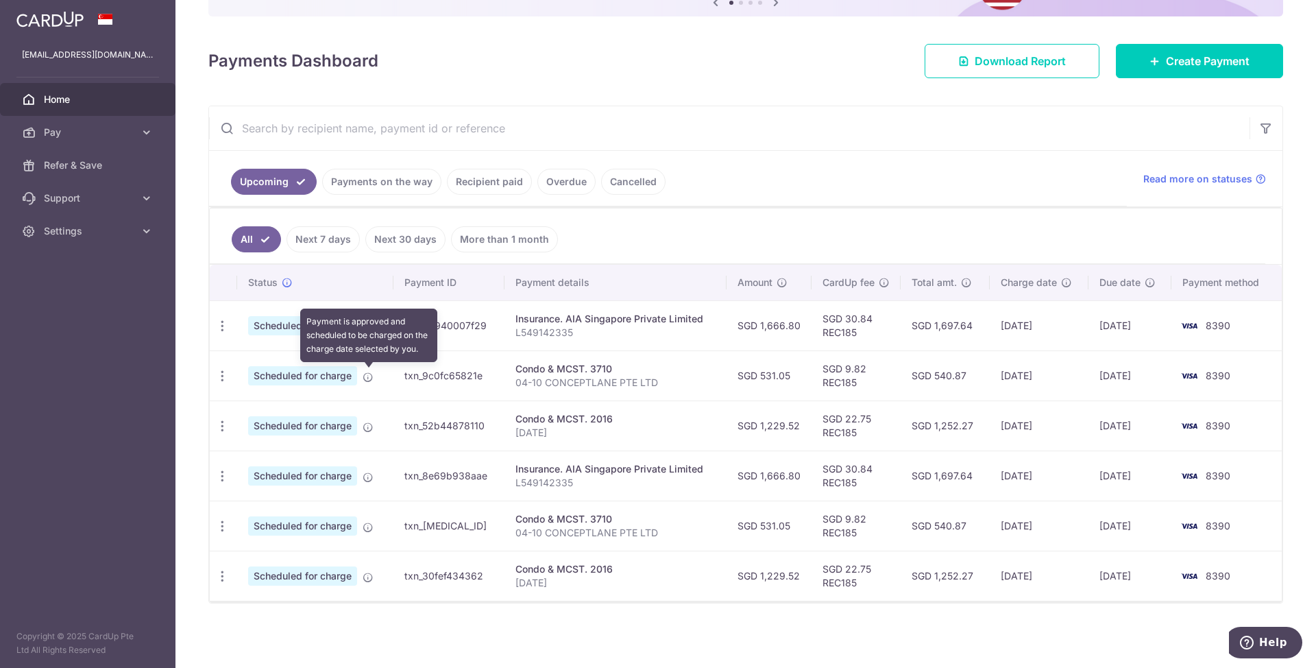
click at [367, 380] on icon at bounding box center [368, 376] width 11 height 11
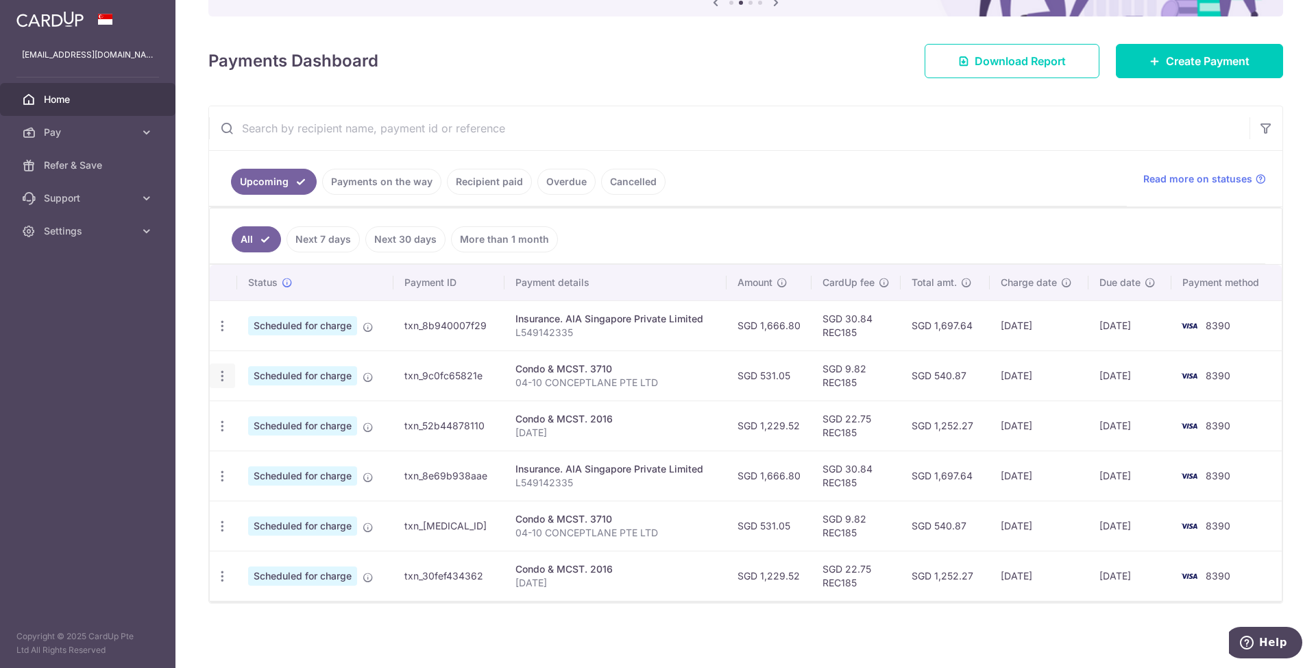
click at [225, 375] on icon "button" at bounding box center [222, 376] width 14 height 14
click at [254, 417] on span "Update payment" at bounding box center [295, 413] width 93 height 16
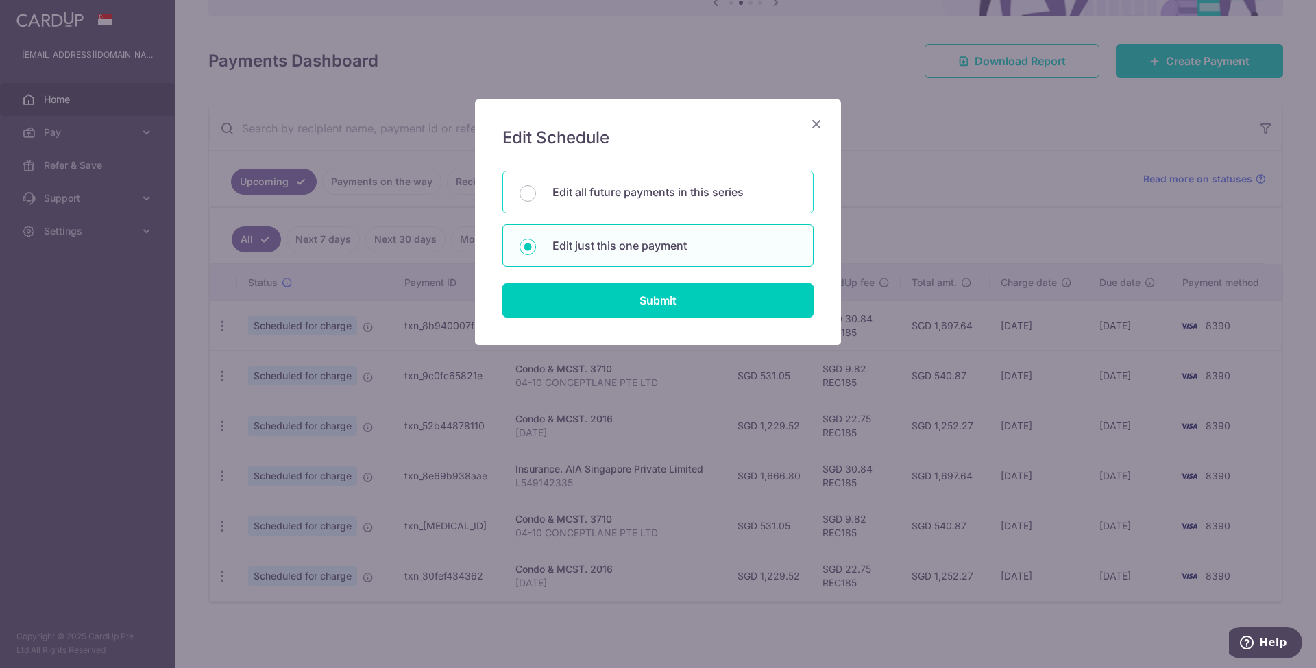
click at [617, 197] on p "Edit all future payments in this series" at bounding box center [674, 192] width 244 height 16
click at [536, 197] on input "Edit all future payments in this series" at bounding box center [527, 193] width 16 height 16
radio input "true"
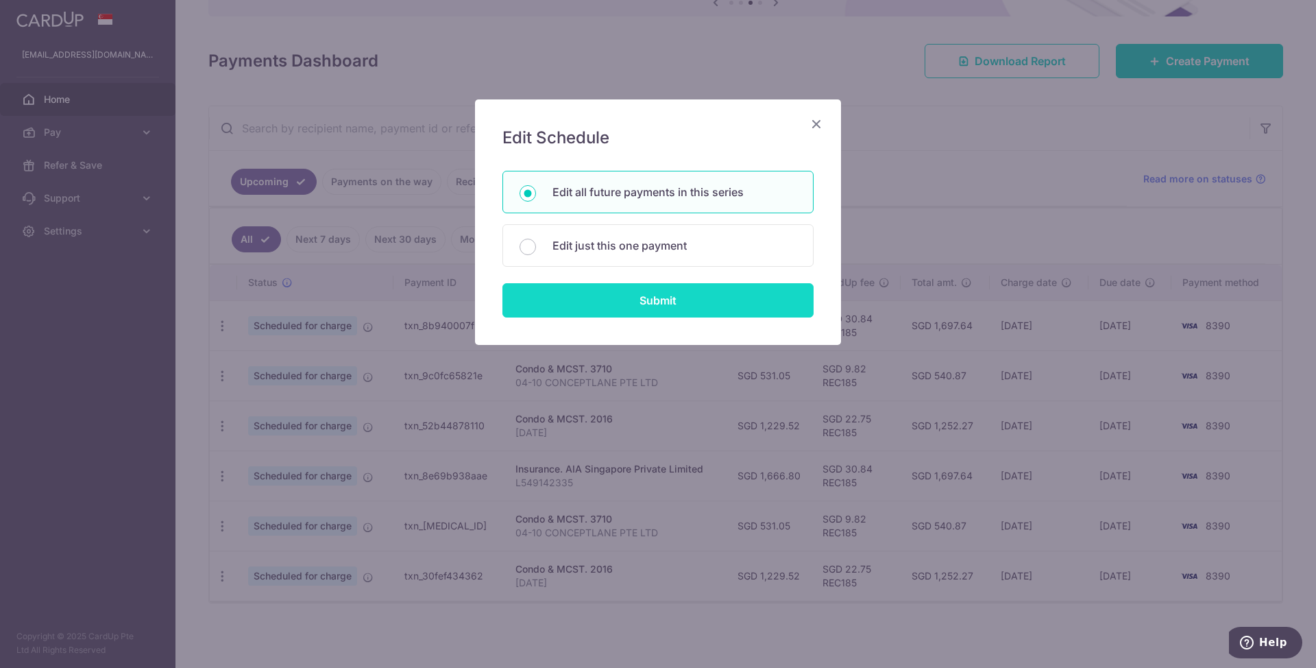
click at [626, 307] on input "Submit" at bounding box center [657, 300] width 311 height 34
radio input "true"
type input "531.05"
type input "04-10 CONCEPTLANE PTE LTD"
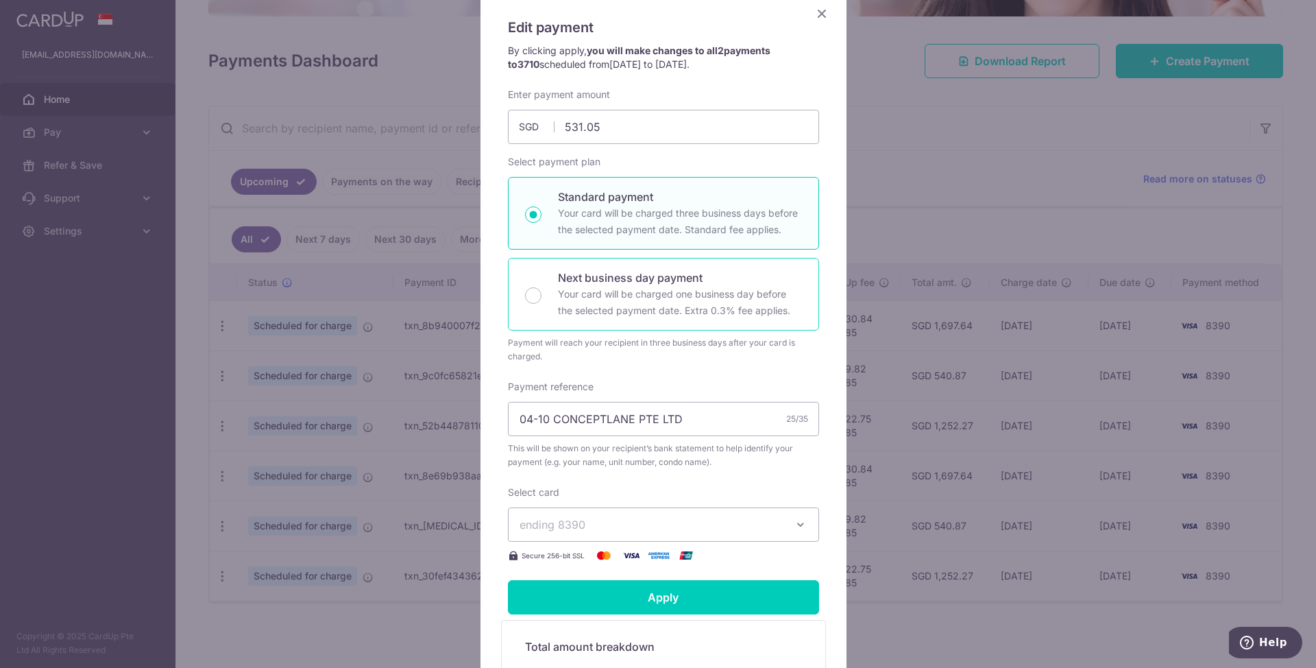
scroll to position [0, 0]
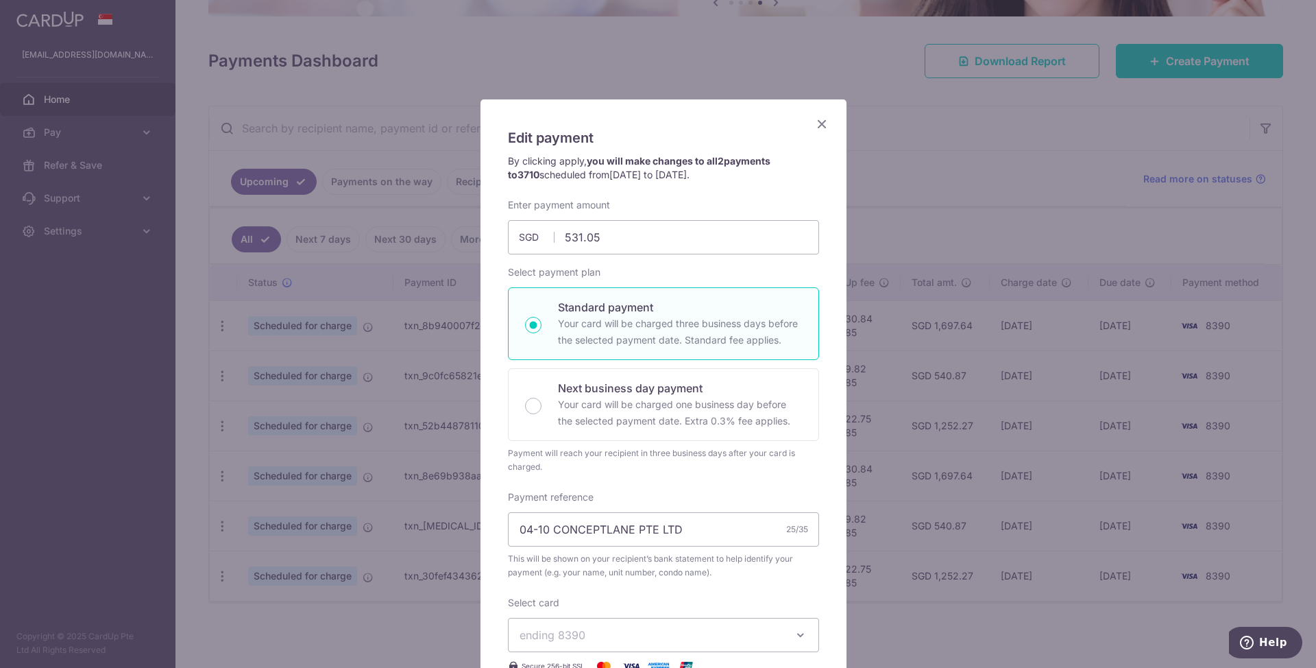
click at [816, 124] on icon "Close" at bounding box center [821, 123] width 16 height 17
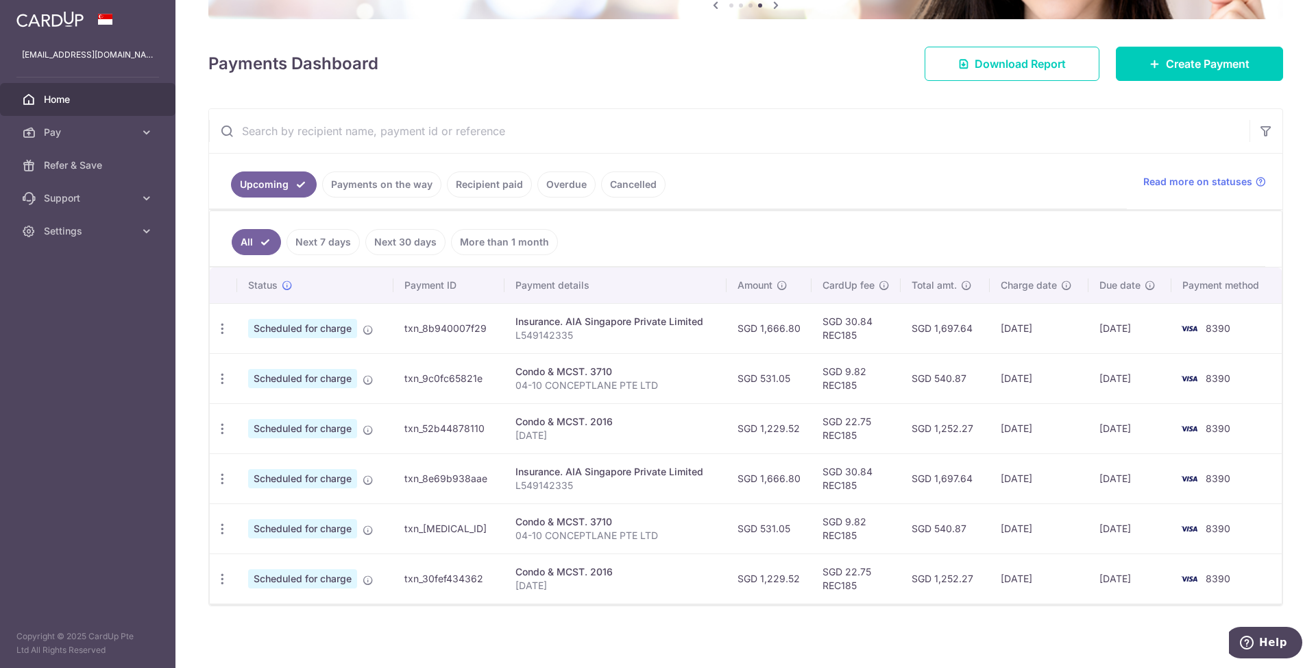
scroll to position [159, 0]
